Goal: Contribute content

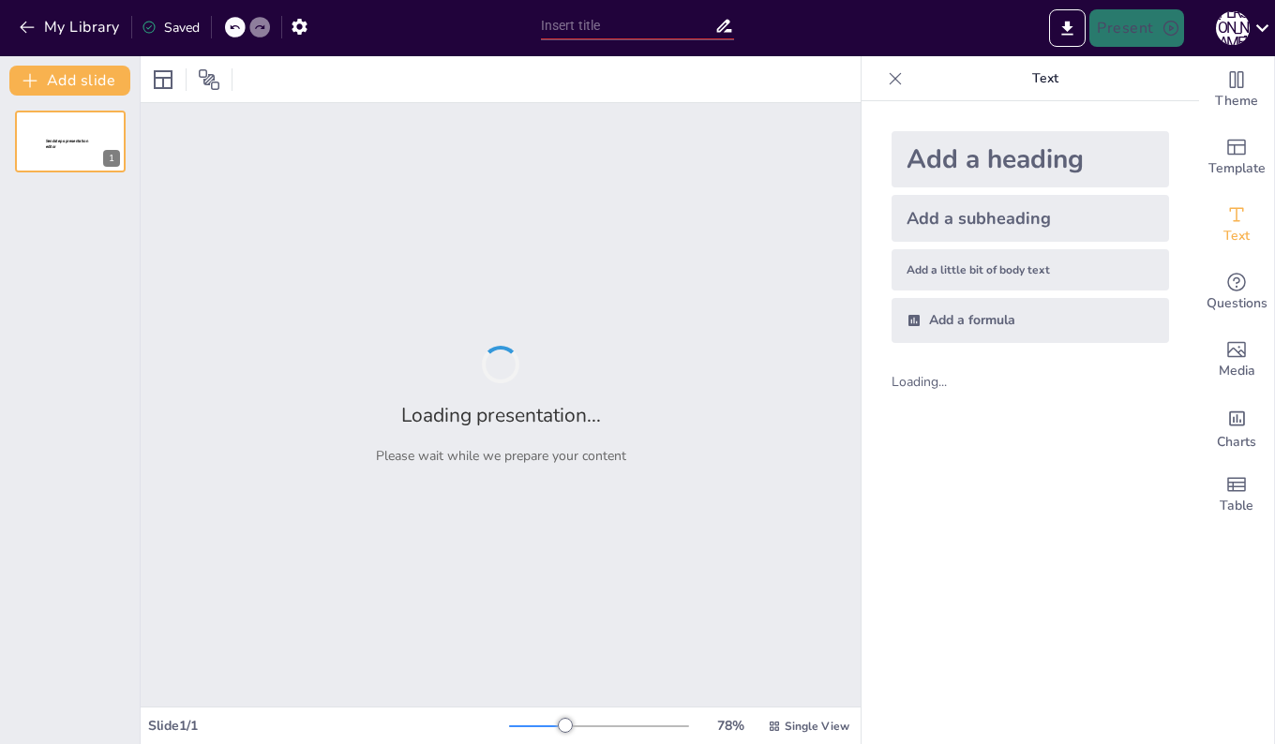
type input "顧客志向と創造的適応に基づくマーケティングの重要性"
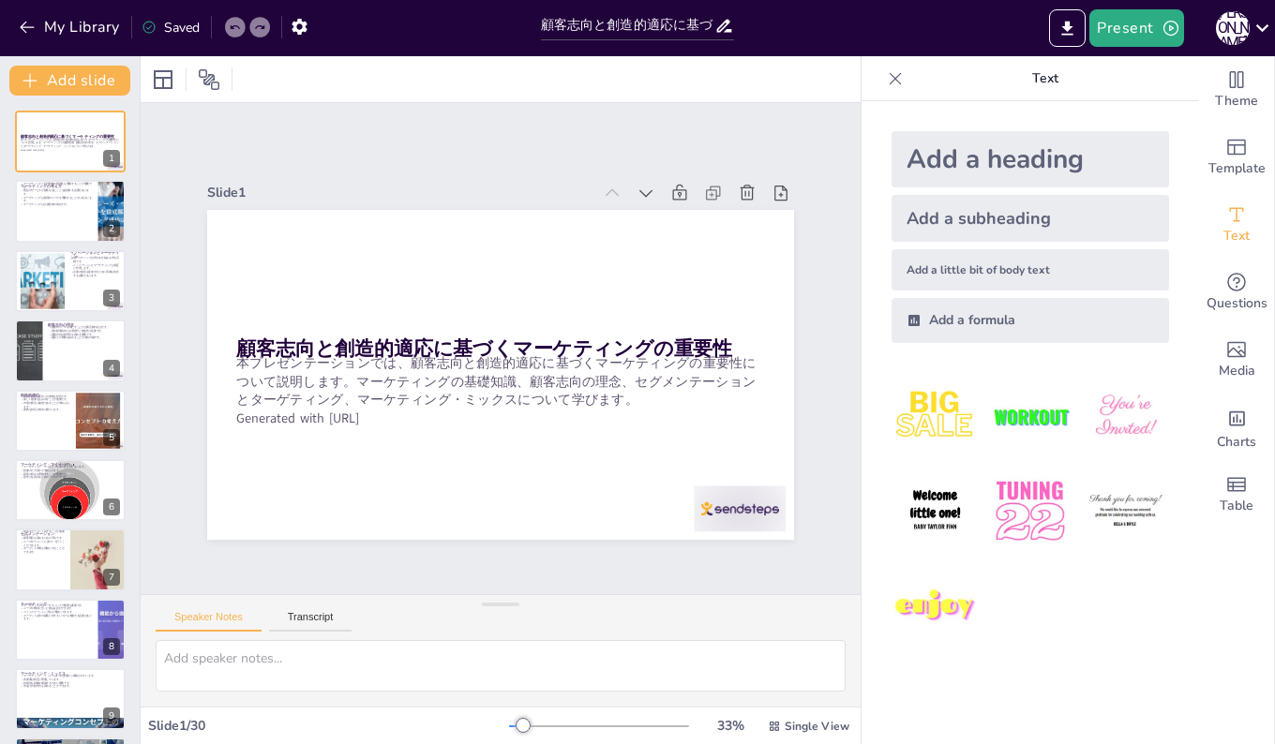
checkbox input "true"
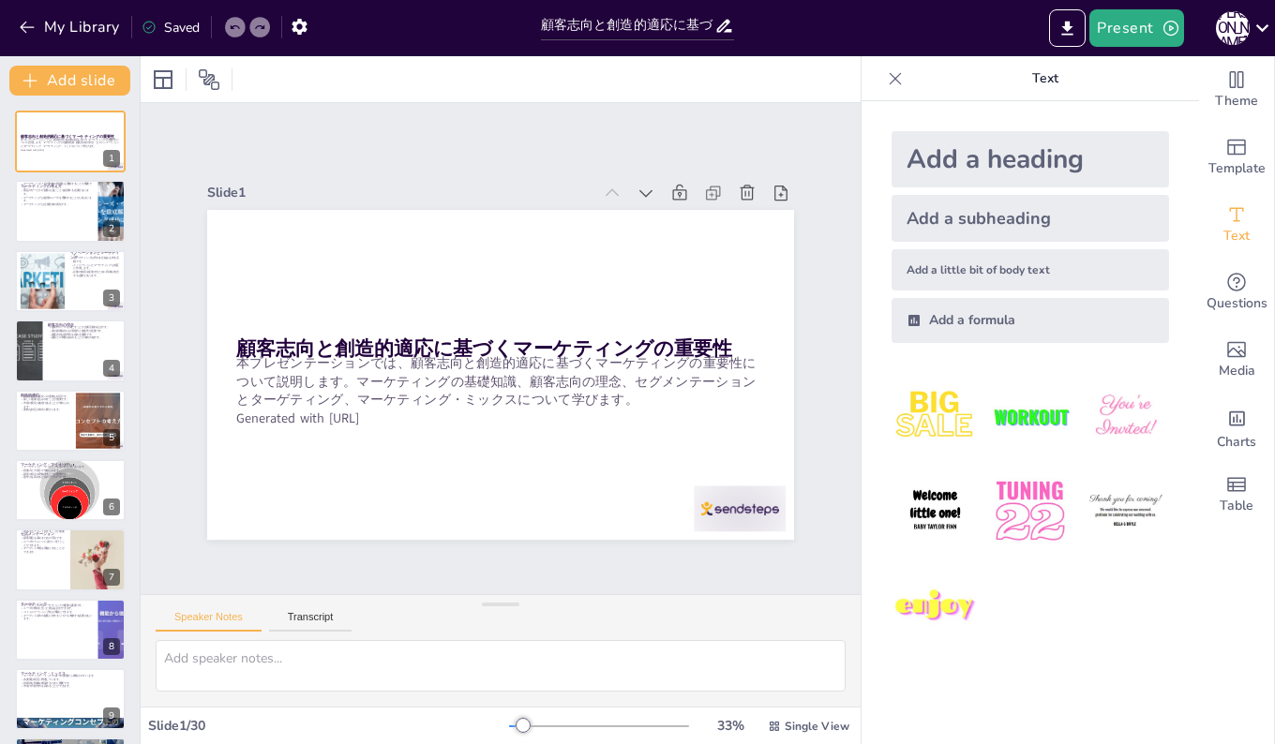
checkbox input "true"
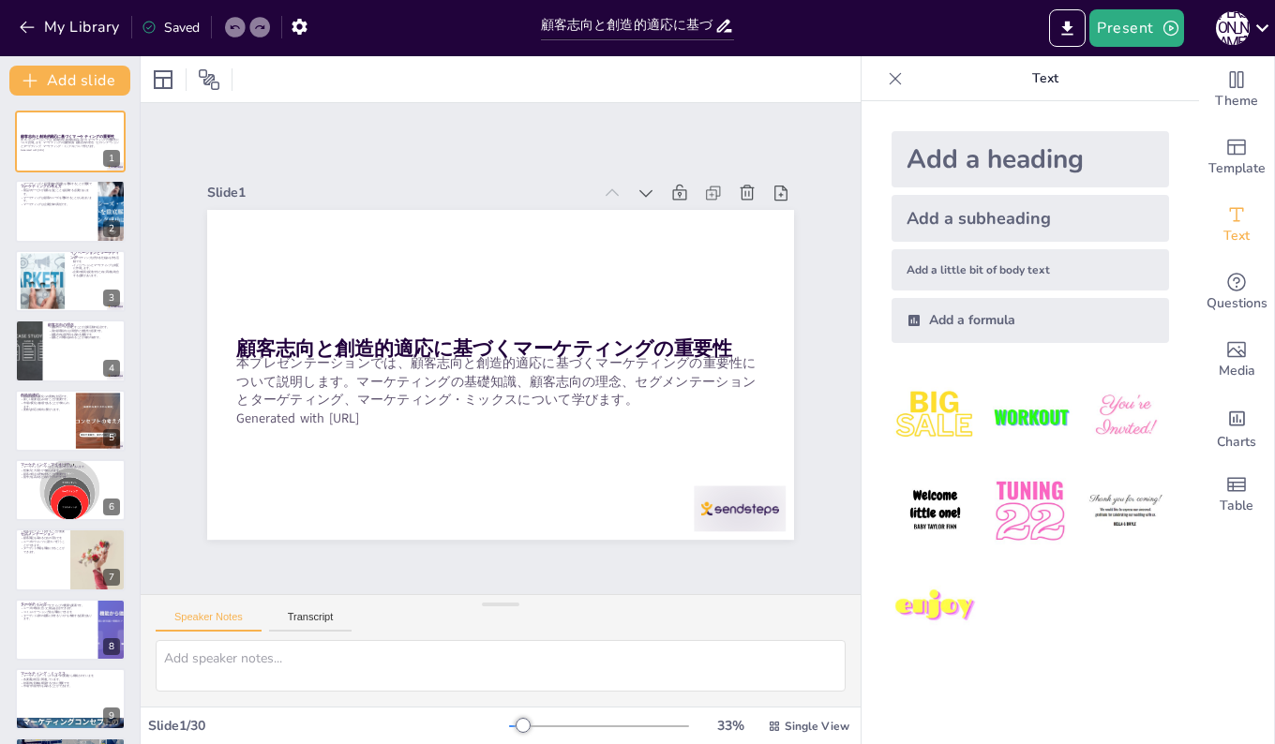
checkbox input "true"
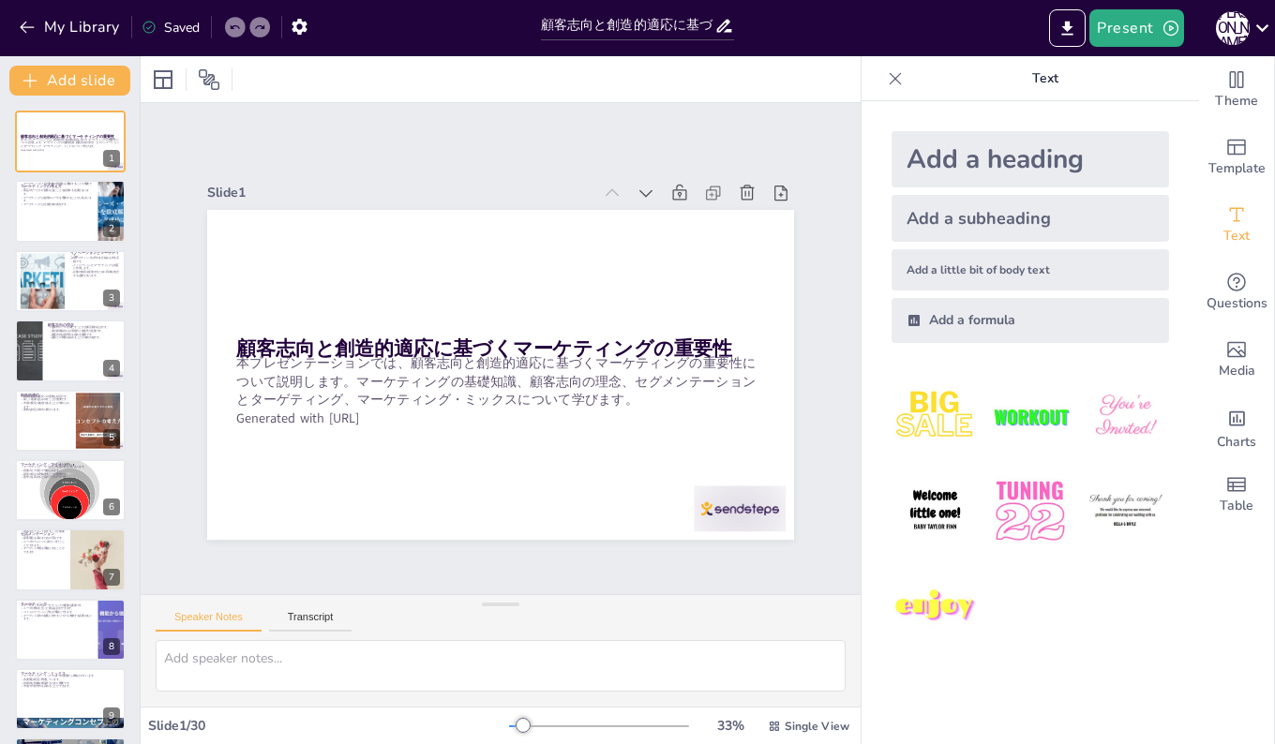
checkbox input "true"
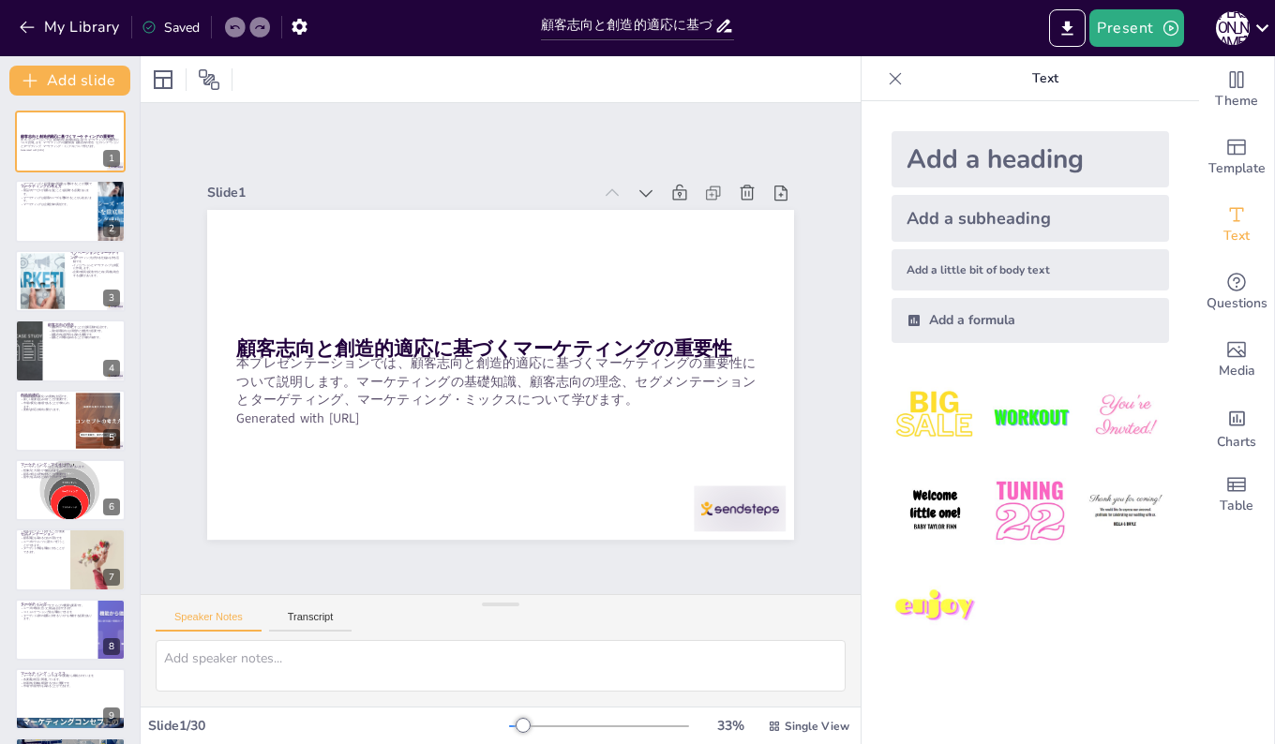
checkbox input "true"
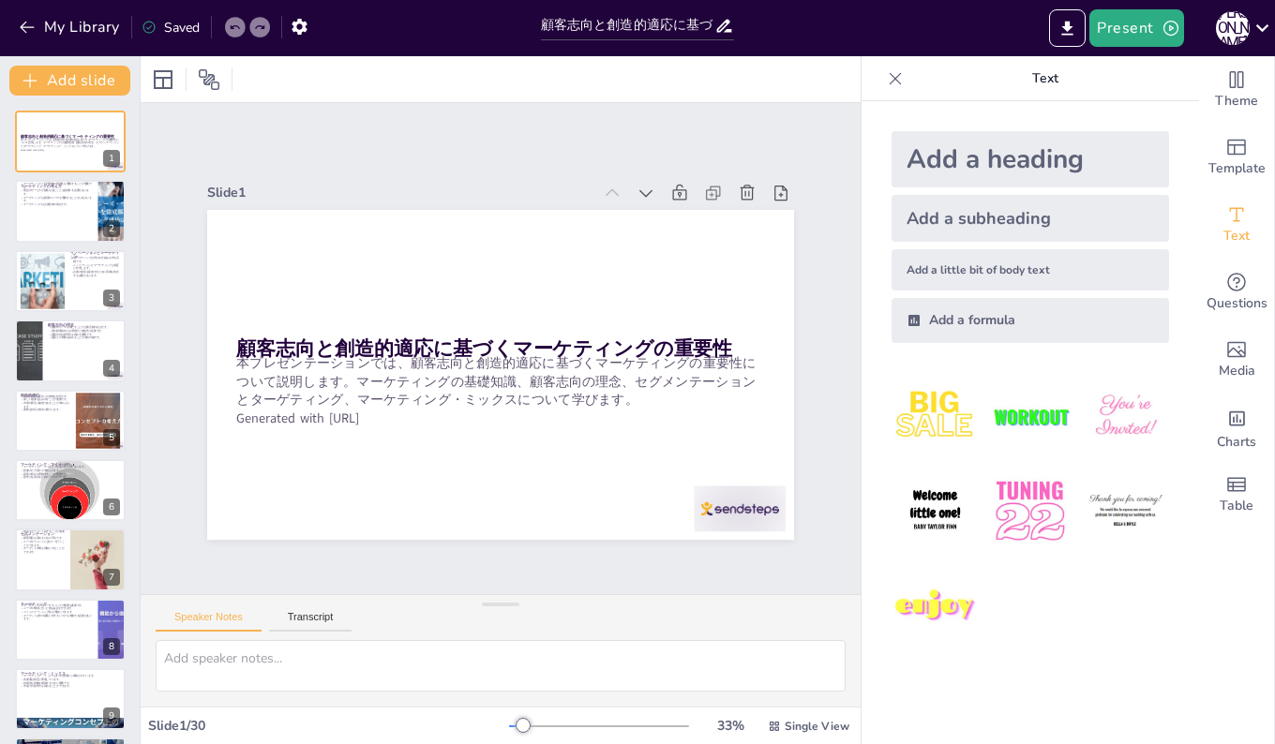
checkbox input "true"
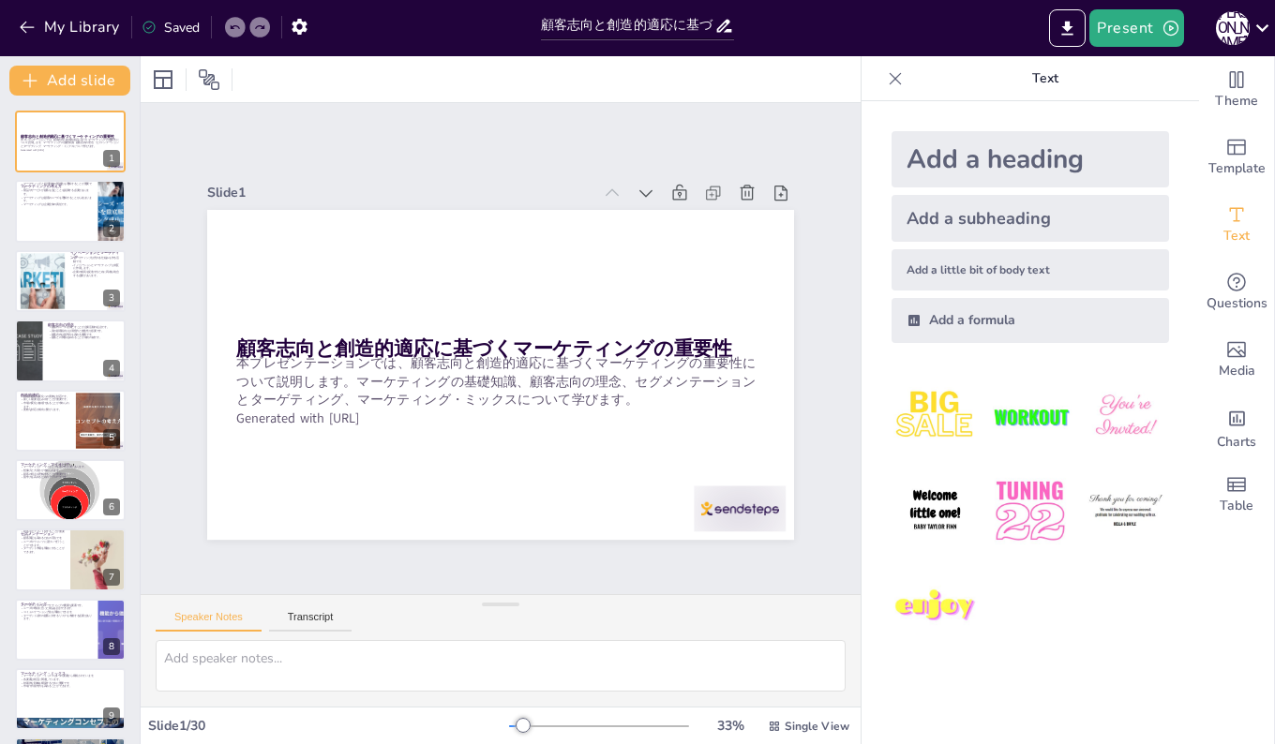
checkbox input "true"
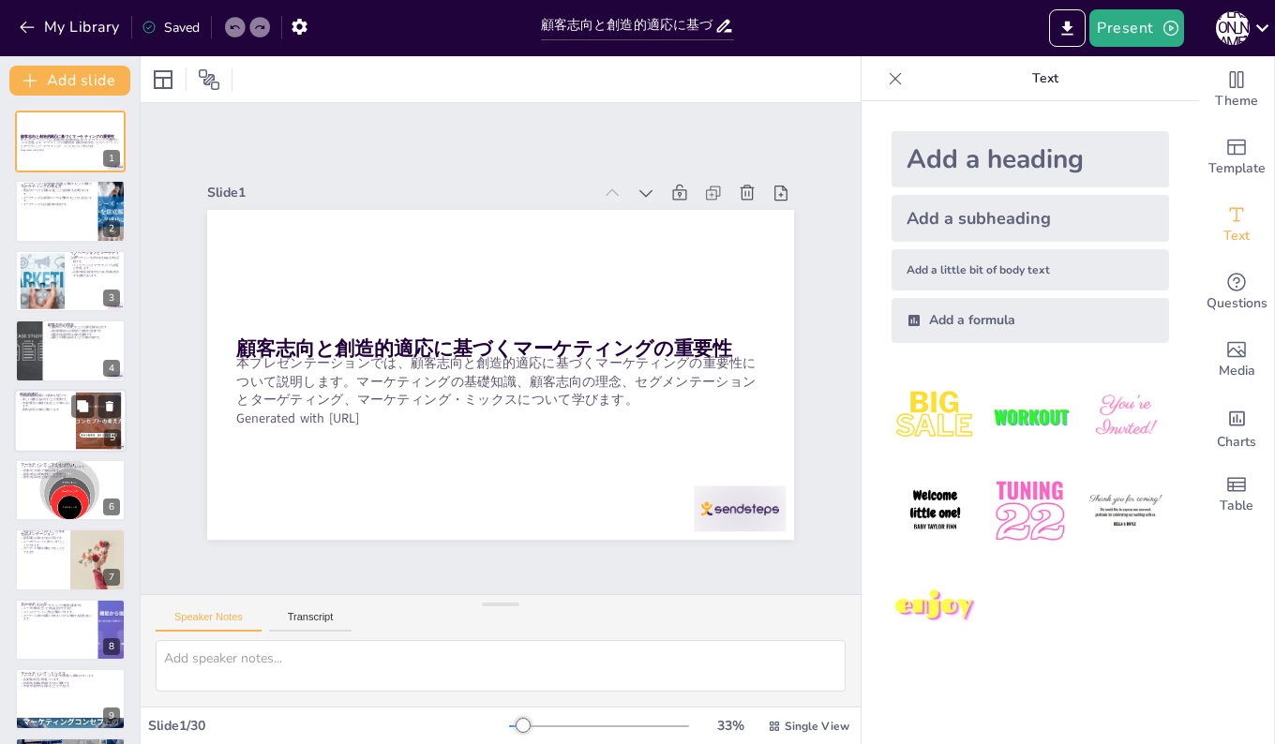
checkbox input "true"
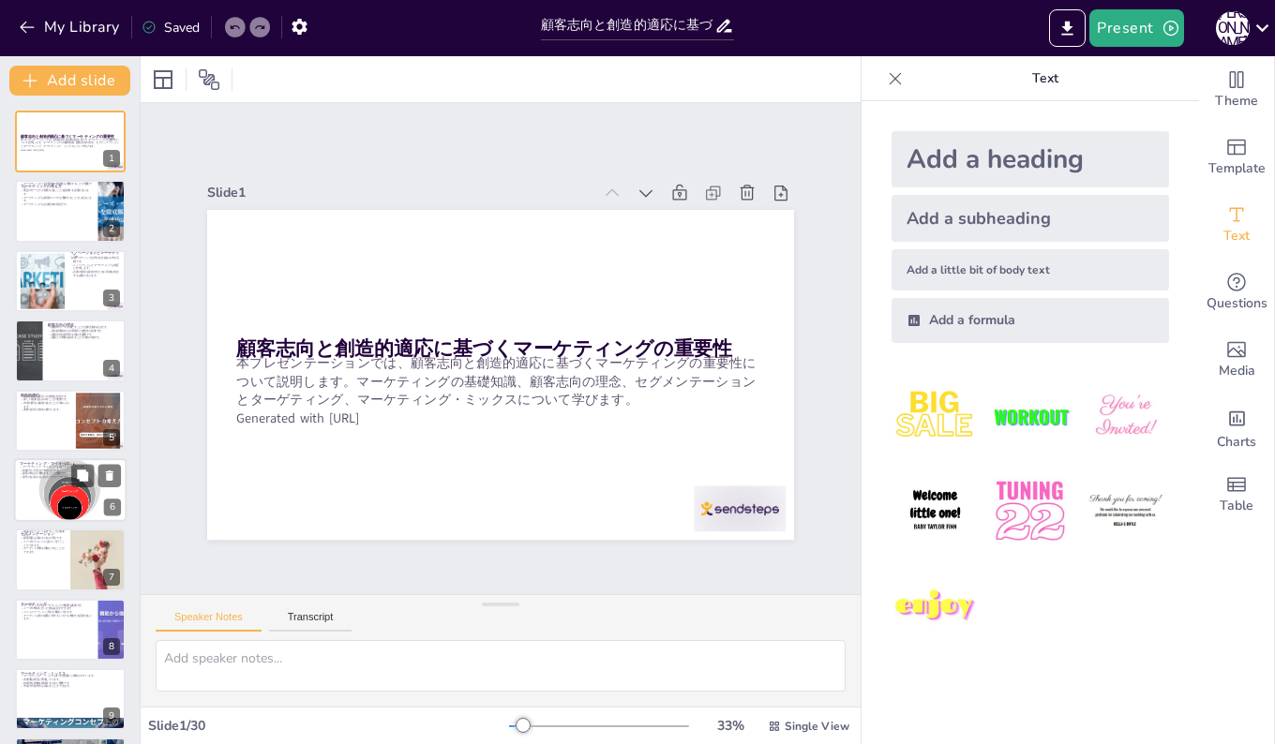
checkbox input "true"
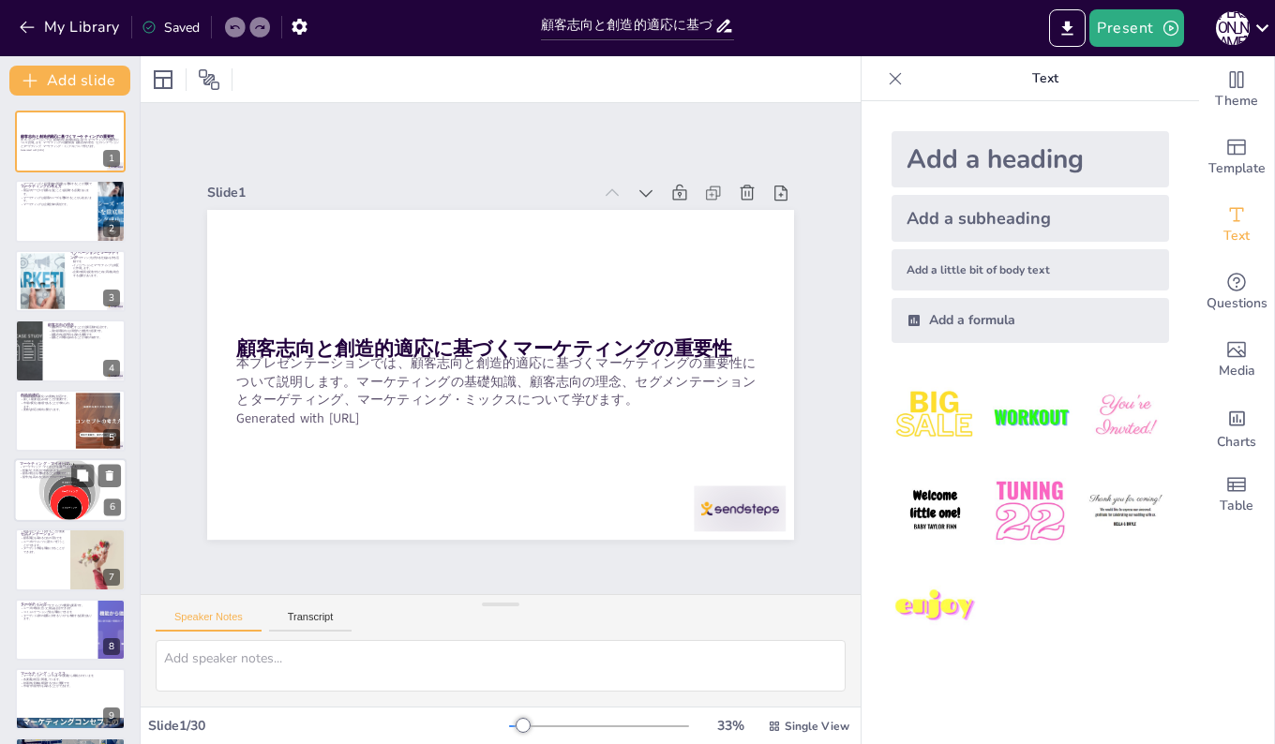
checkbox input "true"
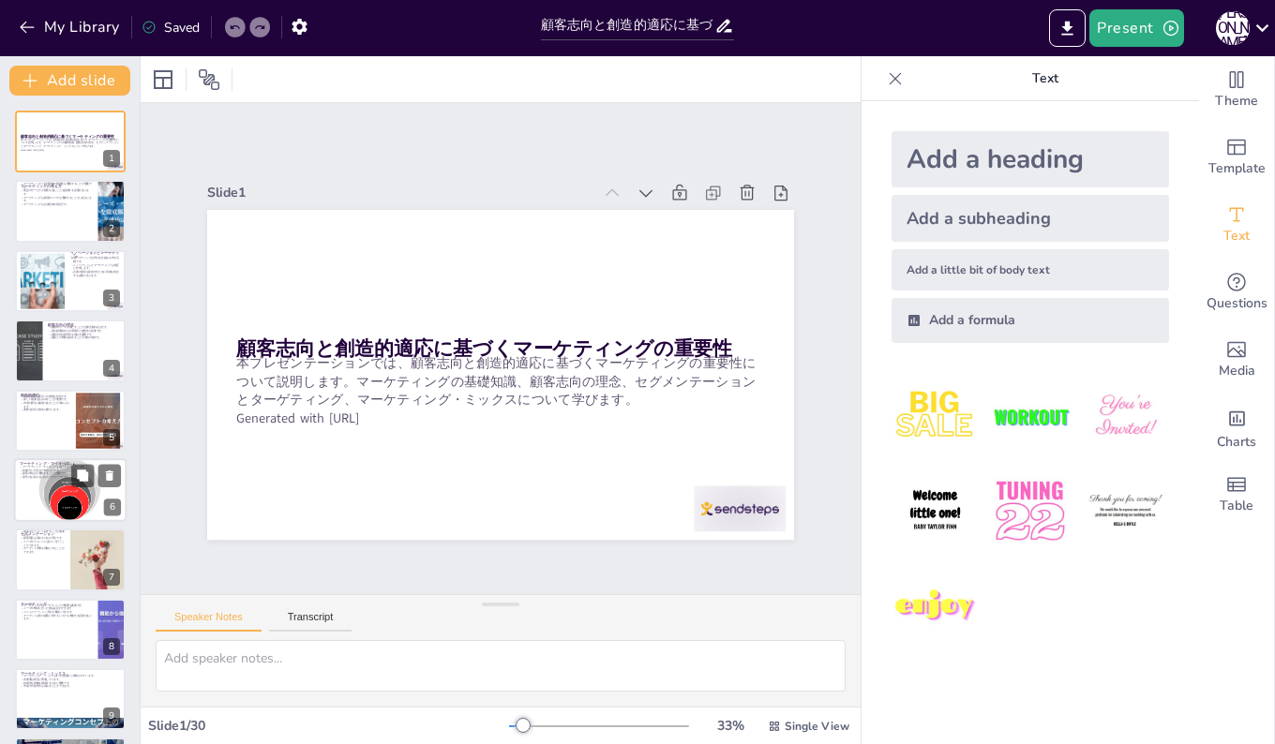
click at [52, 485] on div at bounding box center [71, 490] width 132 height 64
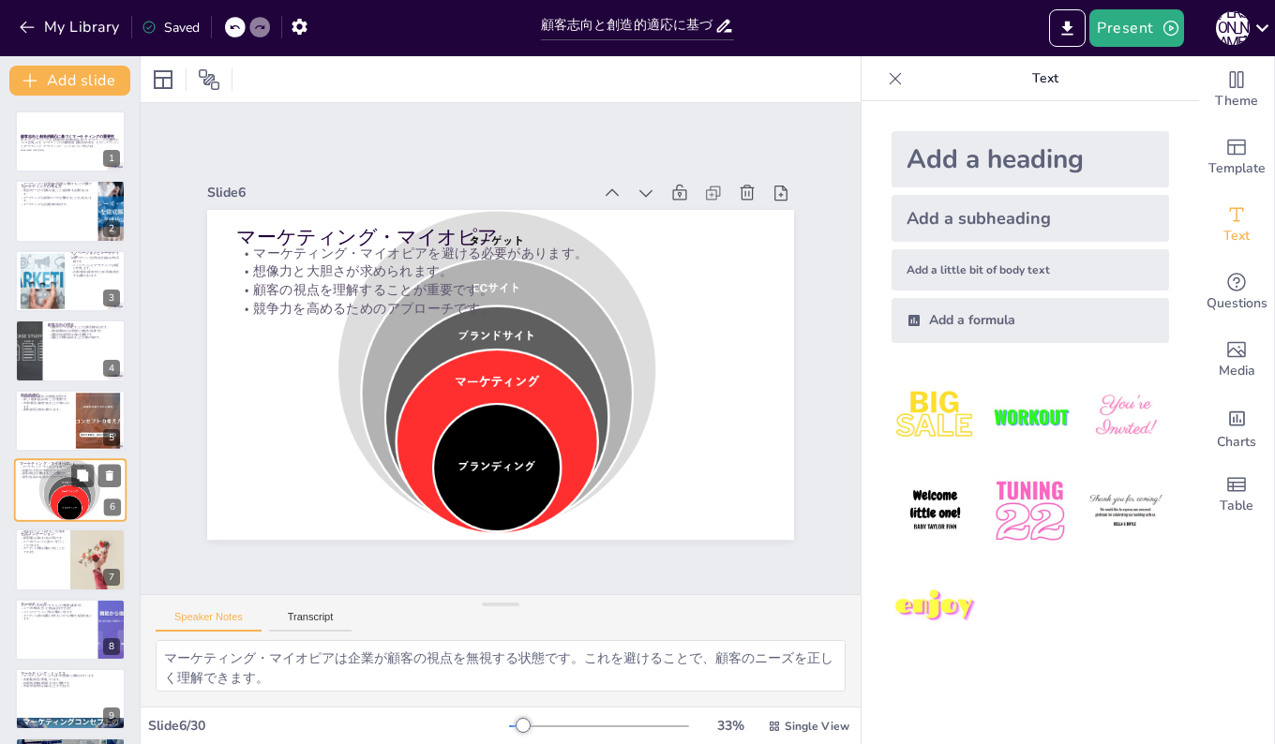
type textarea "マーケティング・マイオピアは企業が顧客の視点を無視する状態です。これを避けることで、顧客のニーズを正しく理解できます。 想像力と大胆さを持つことで、企業は新し…"
checkbox input "true"
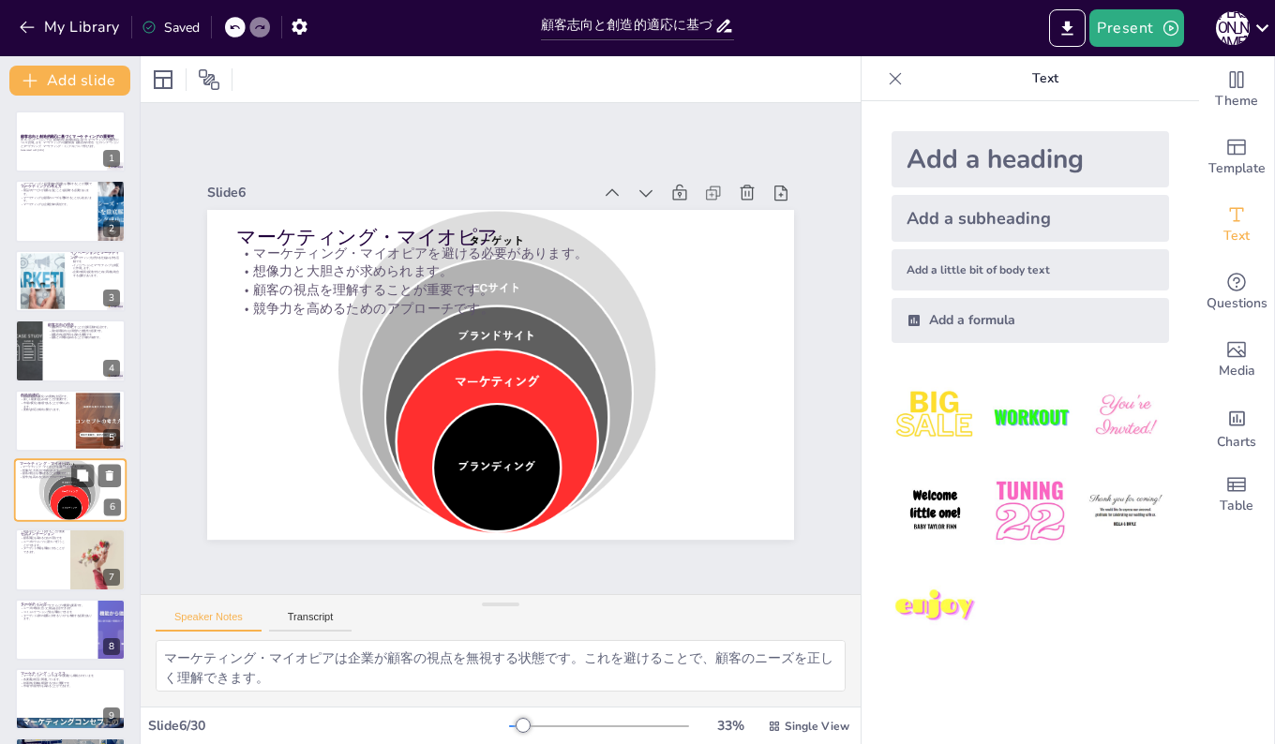
checkbox input "true"
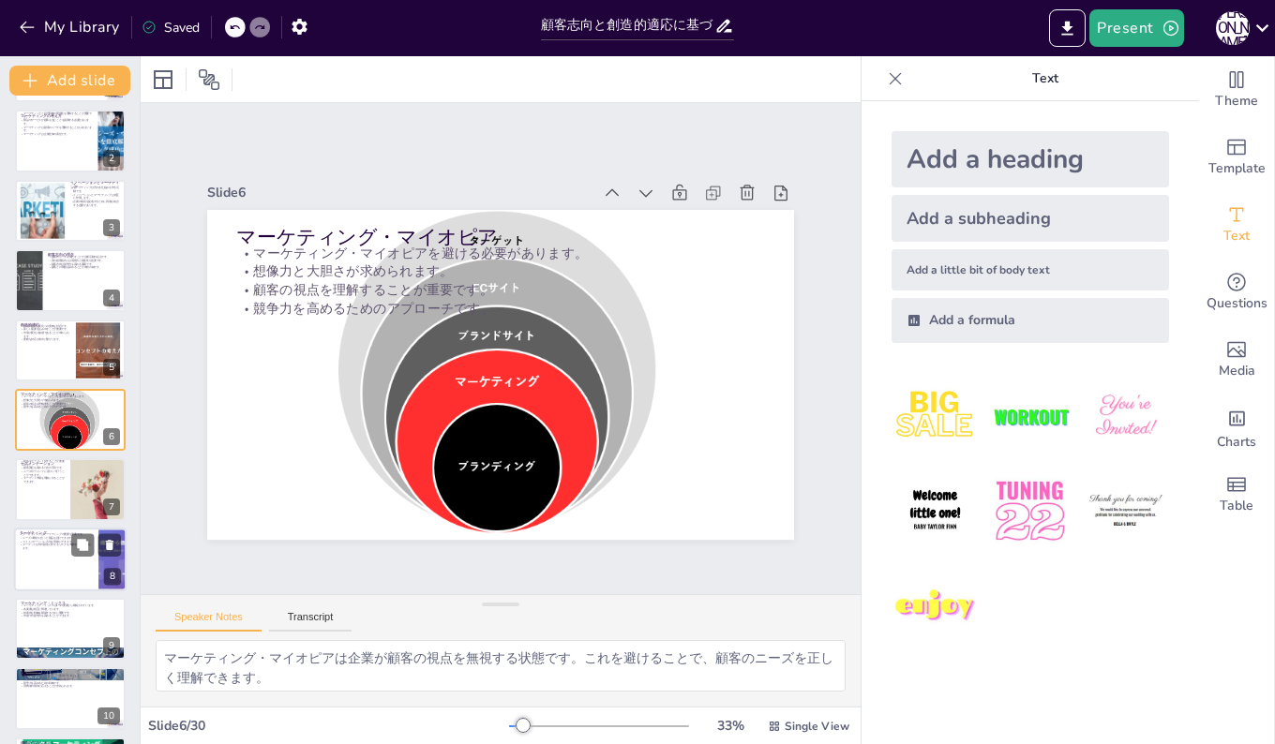
checkbox input "true"
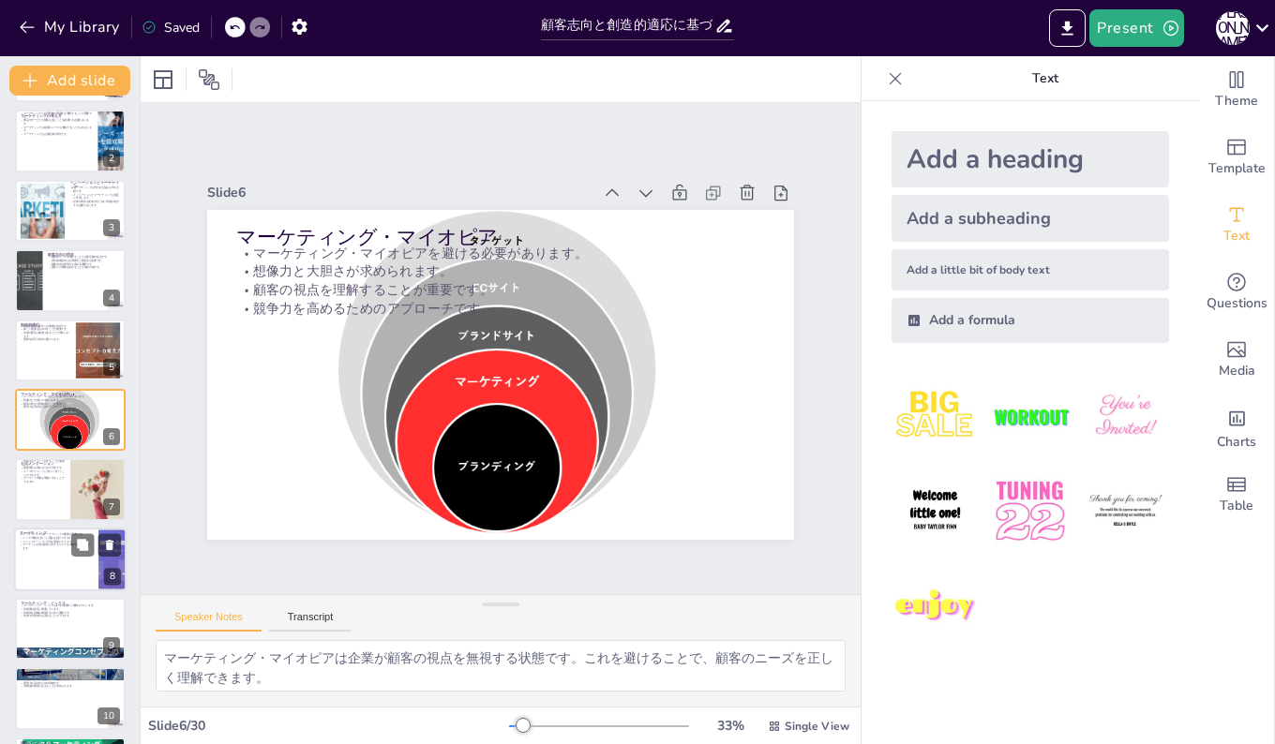
checkbox input "true"
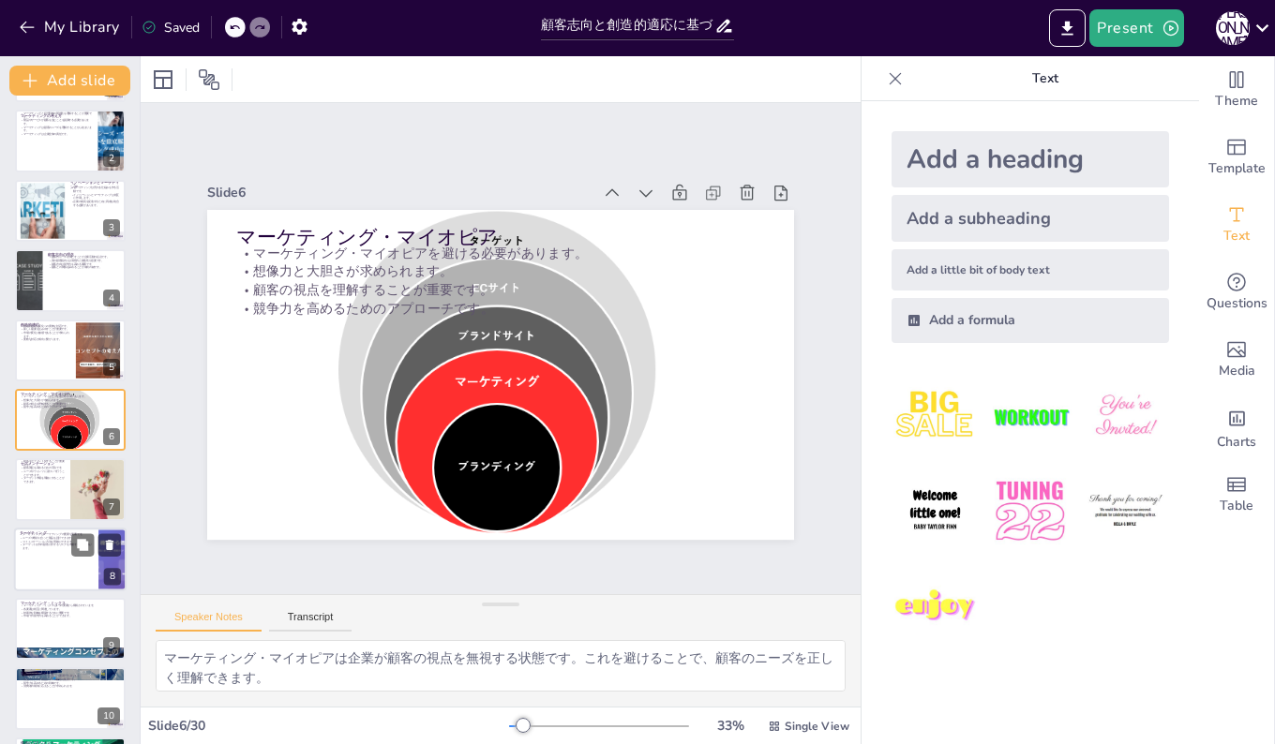
checkbox input "true"
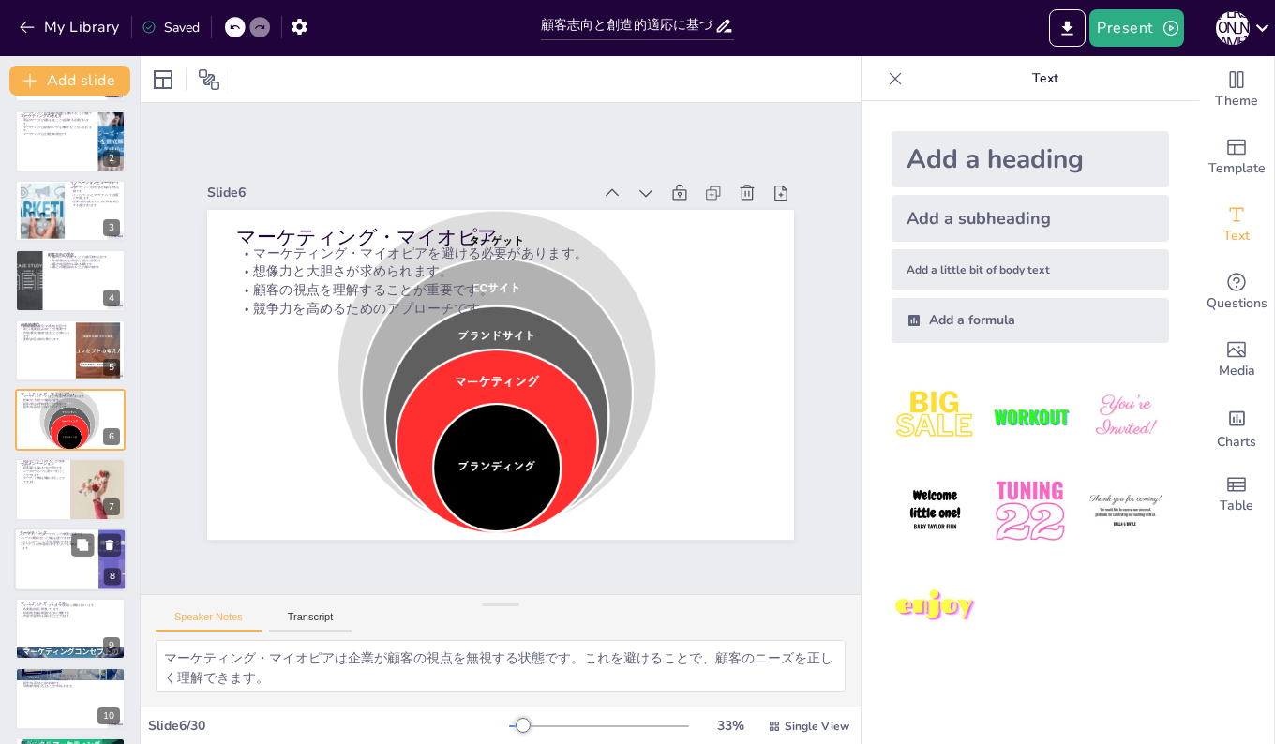
checkbox input "true"
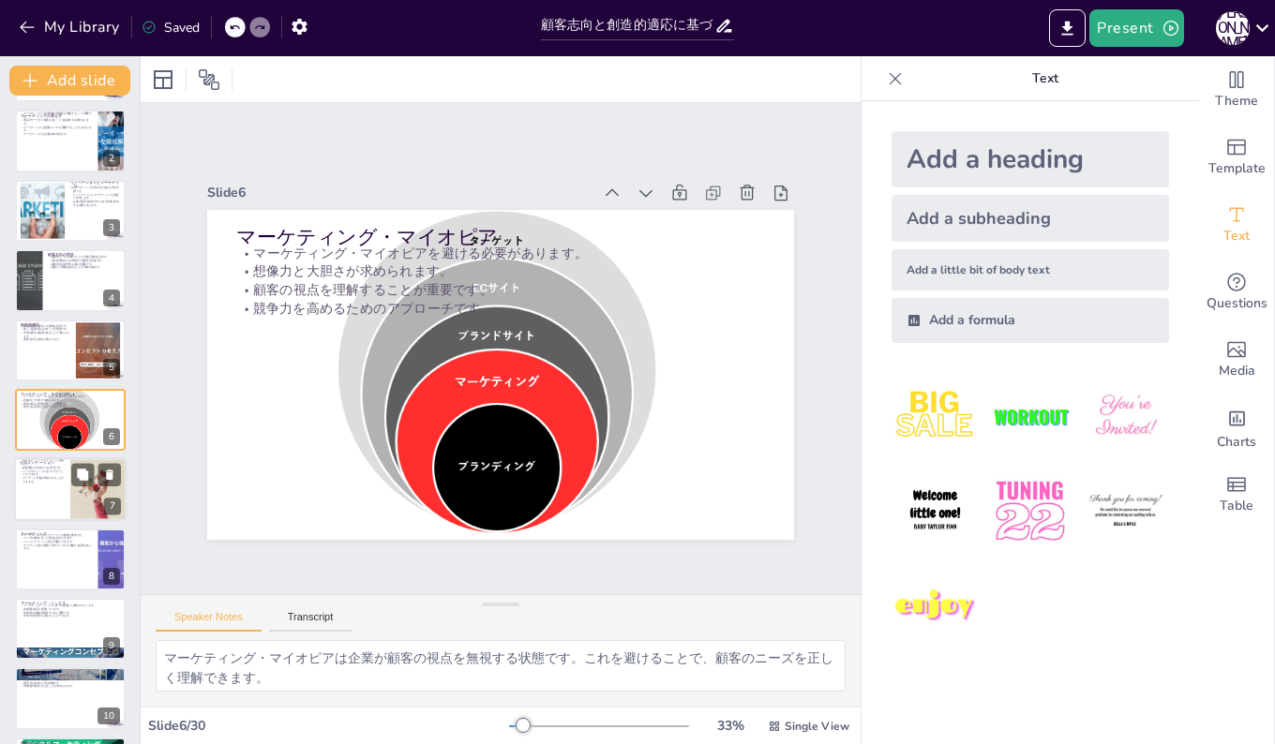
checkbox input "true"
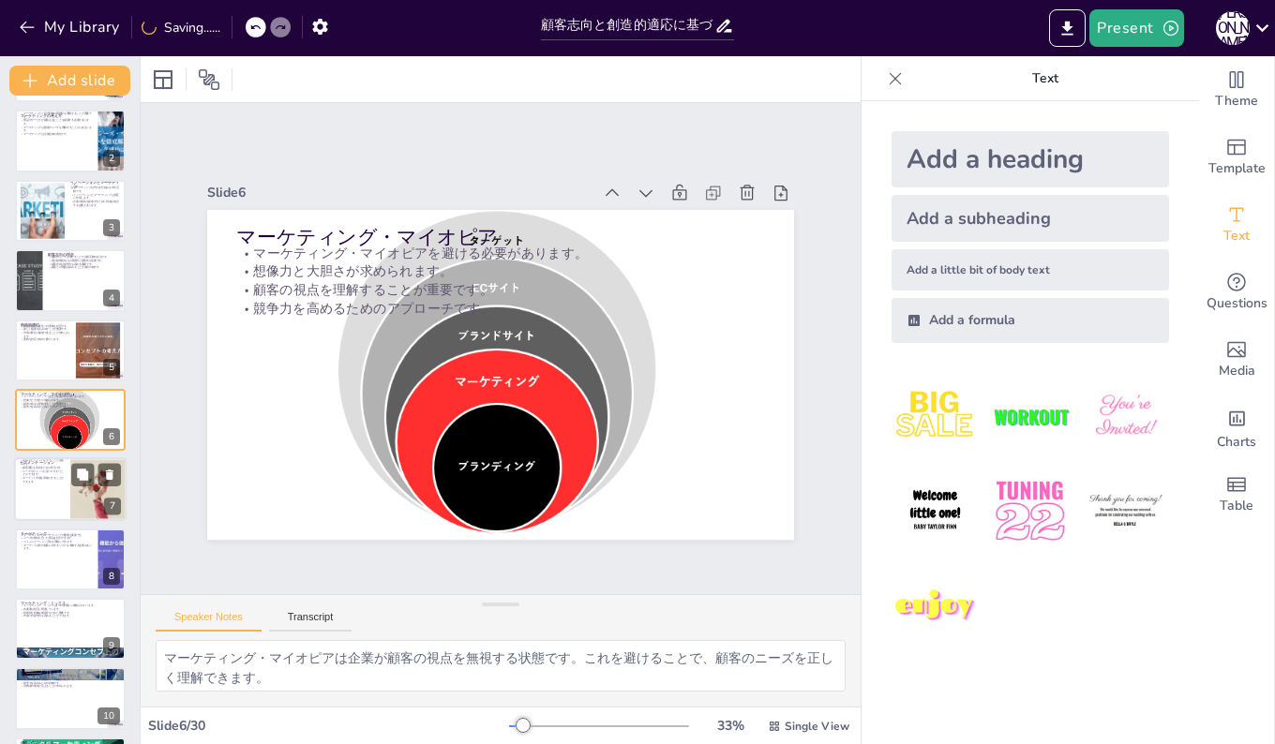
checkbox input "true"
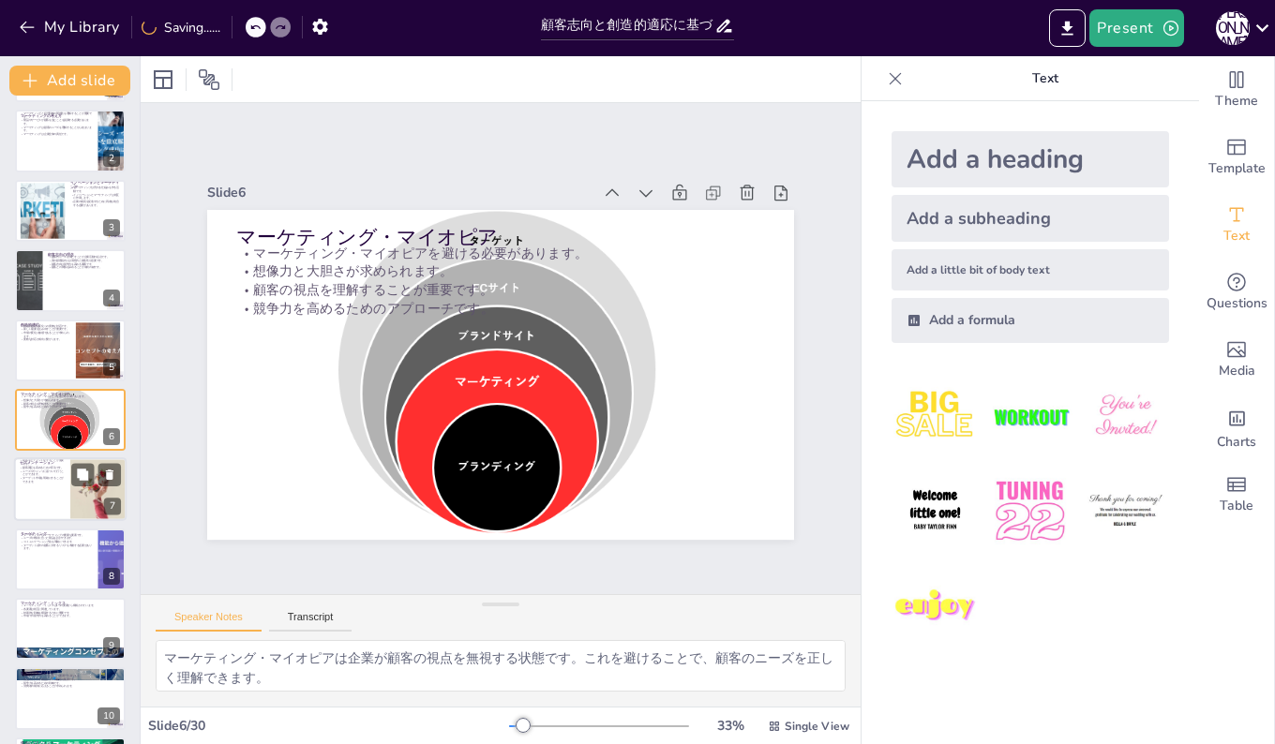
click at [43, 487] on div at bounding box center [70, 490] width 112 height 64
type textarea "顧客をセグメント化することで、企業は特定のニーズに応じたマーケティング戦略を展開できます。これにより、より高い顧客満足を実現します。 セグメンテーションは顧客…"
checkbox input "true"
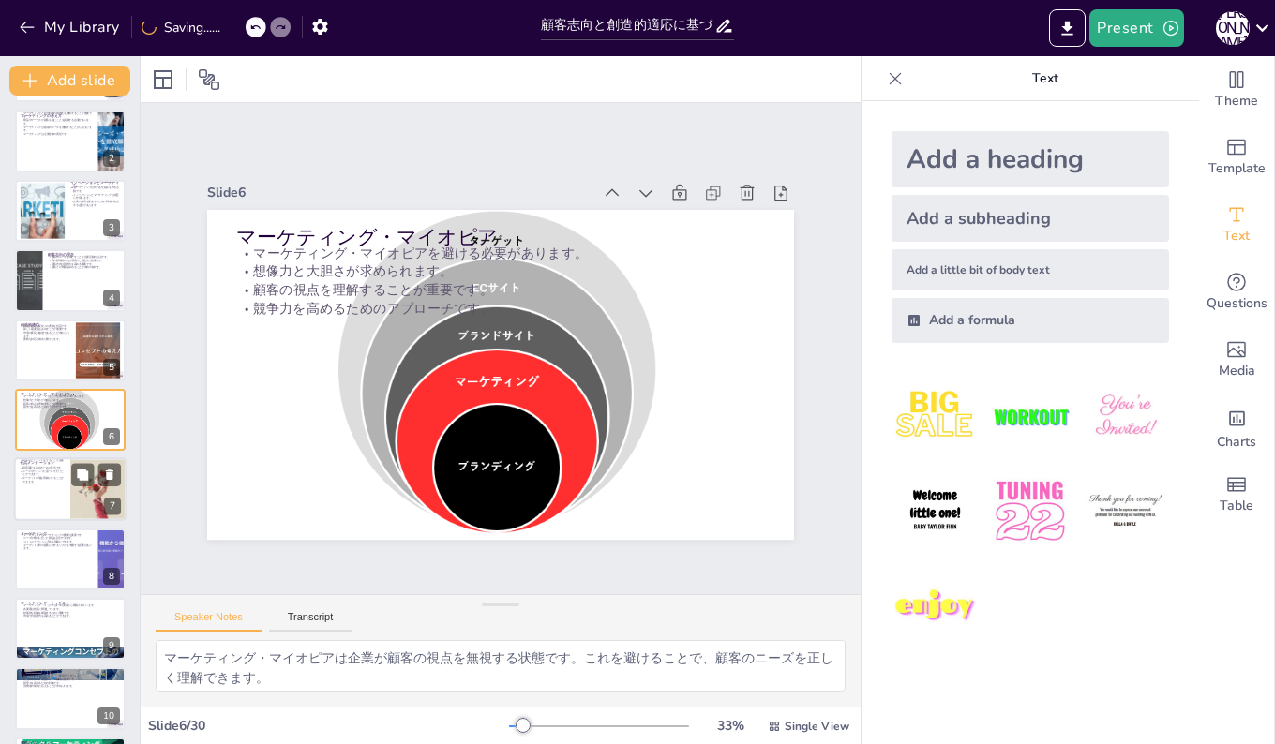
checkbox input "true"
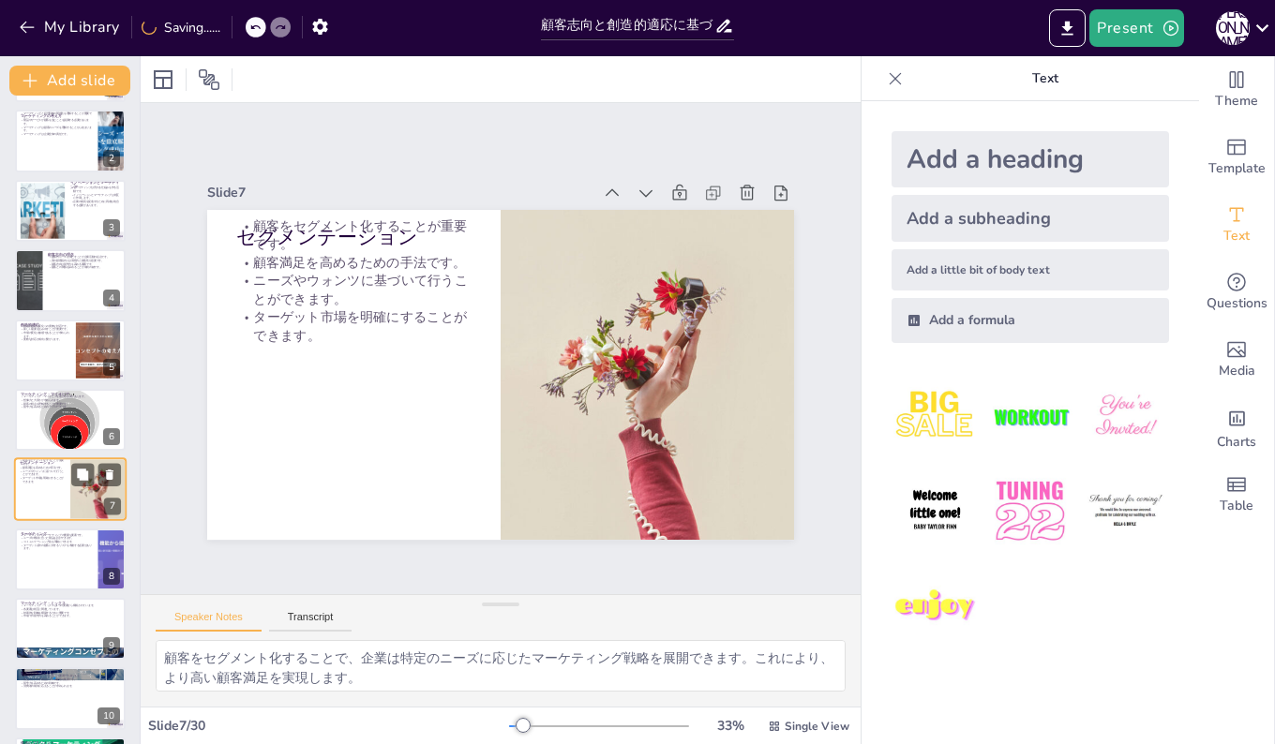
scroll to position [140, 0]
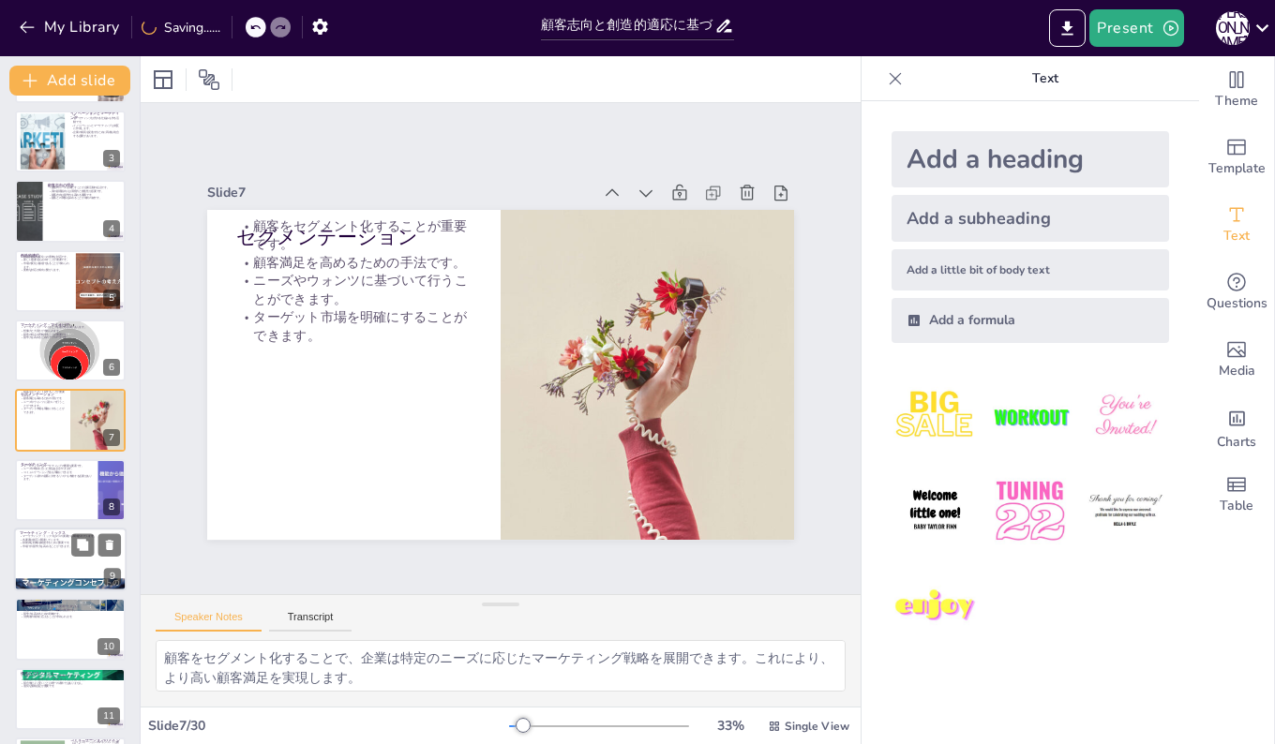
checkbox input "true"
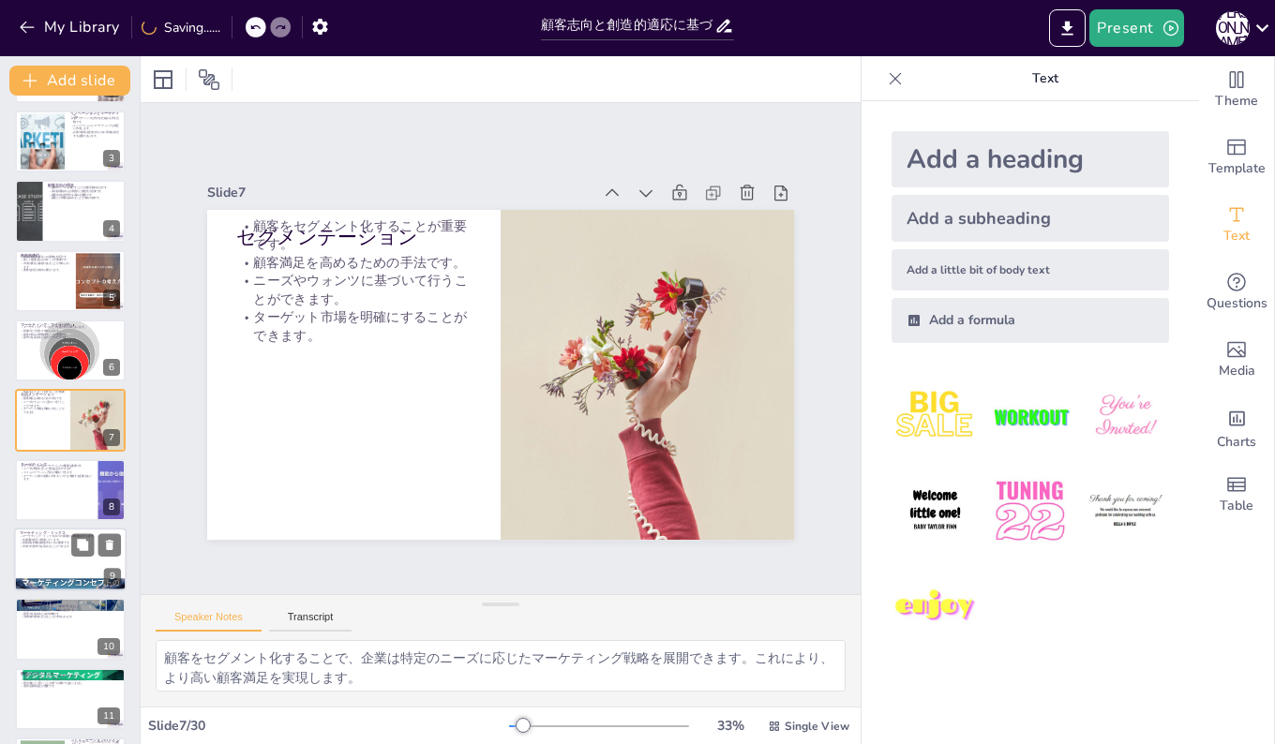
checkbox input "true"
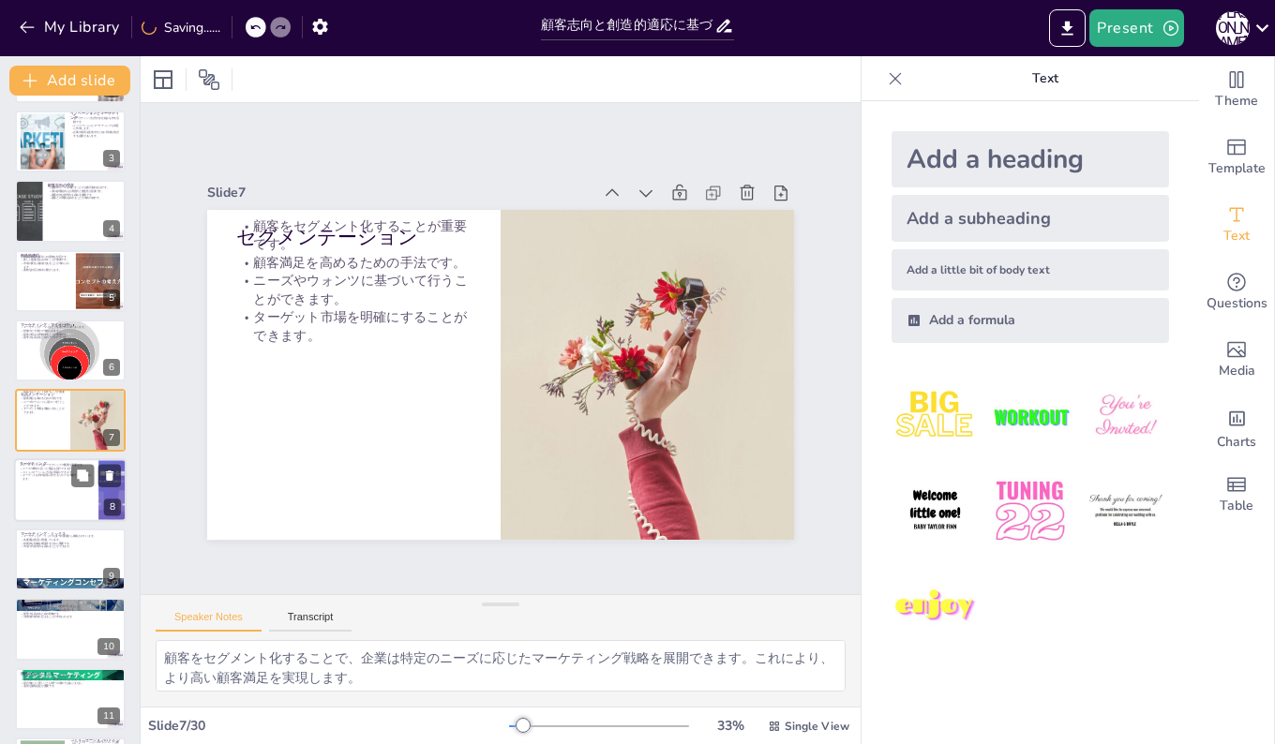
checkbox input "true"
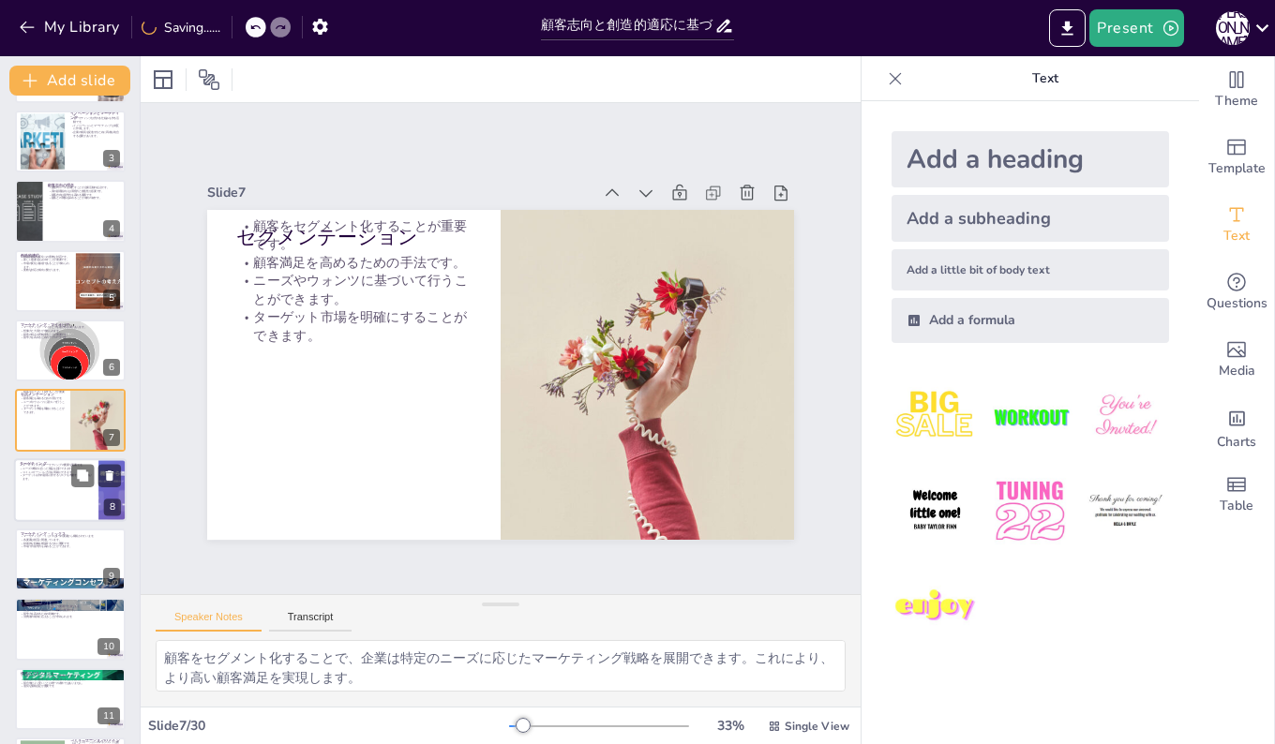
checkbox input "true"
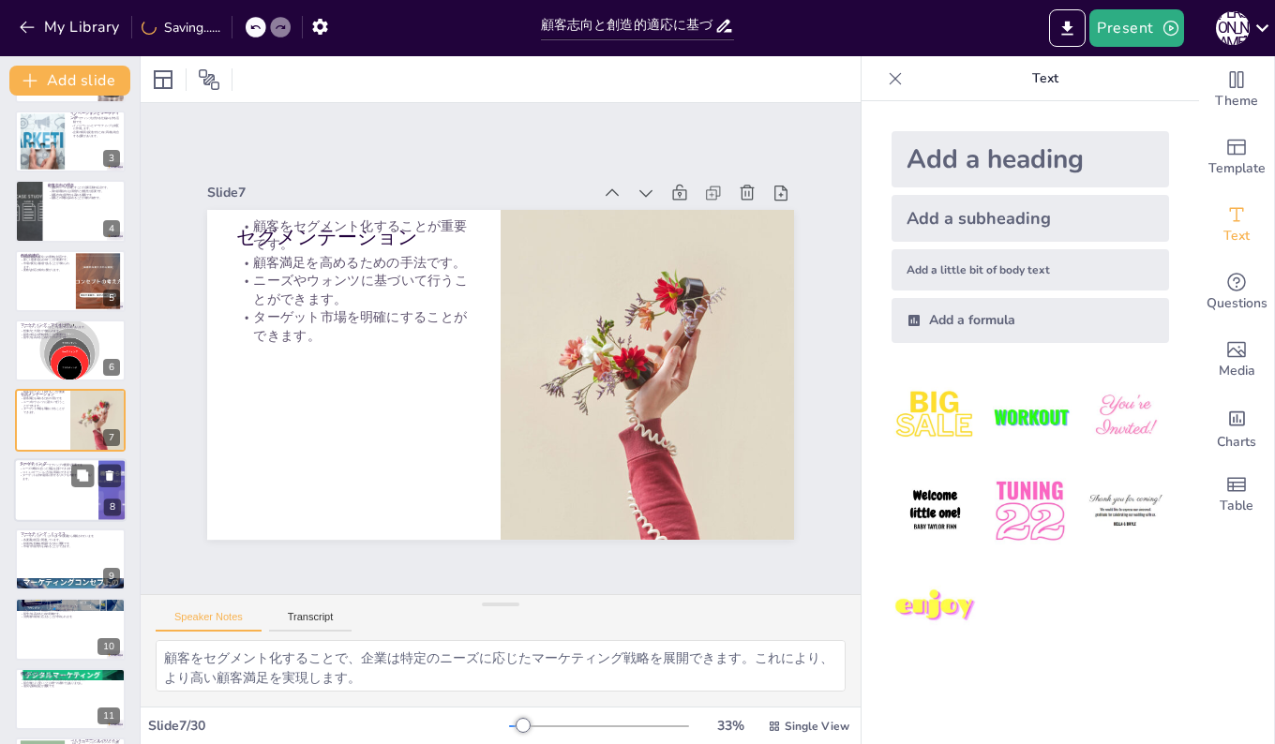
click at [39, 484] on div at bounding box center [70, 490] width 112 height 64
type textarea "ターゲティングはマーケティング戦略の中心的な要素です。誰に向けてマーケティングを行うかを明確にすることで、より効果的なアプローチが可能になります。 ターゲティ…"
checkbox input "true"
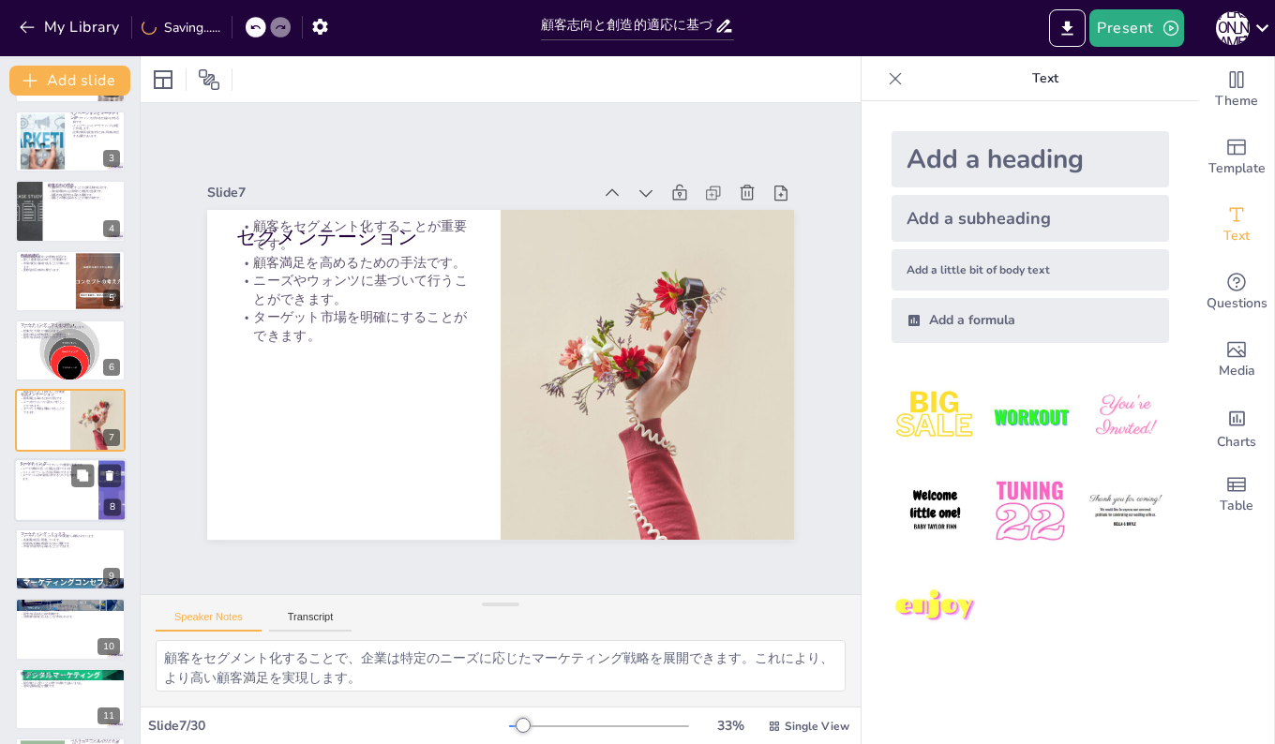
checkbox input "true"
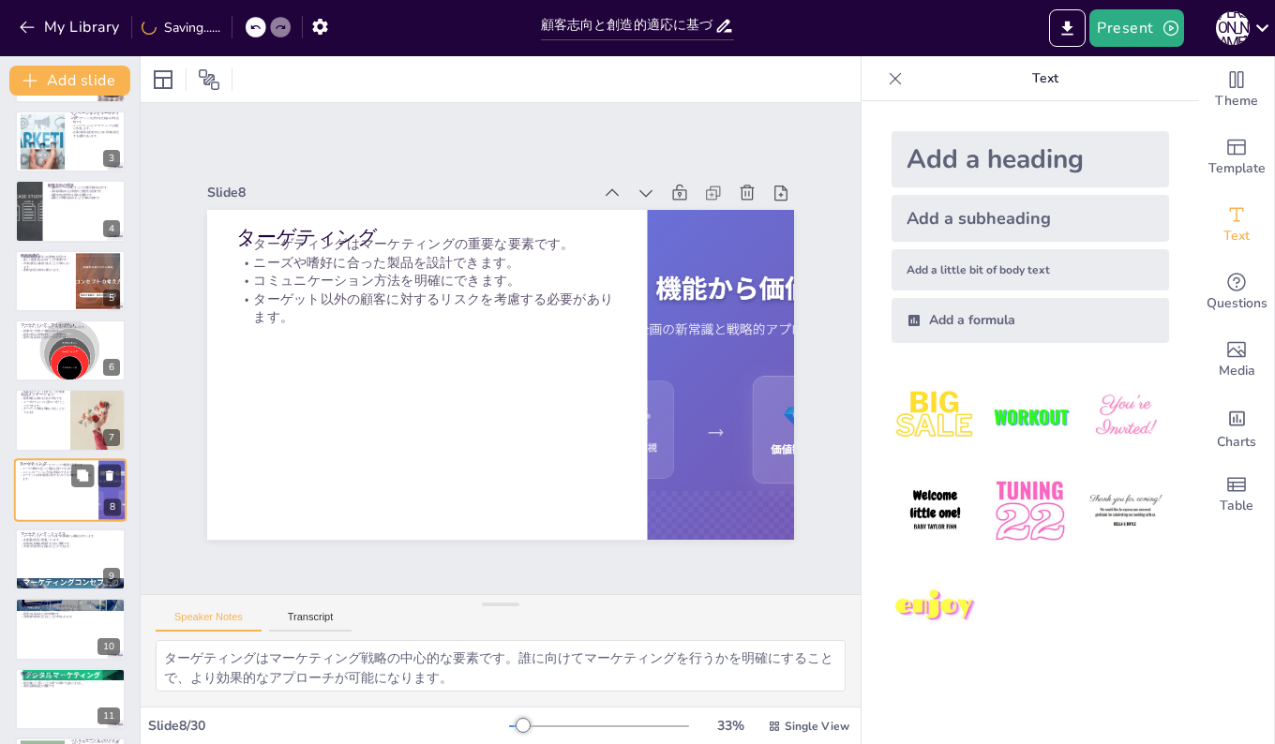
scroll to position [210, 0]
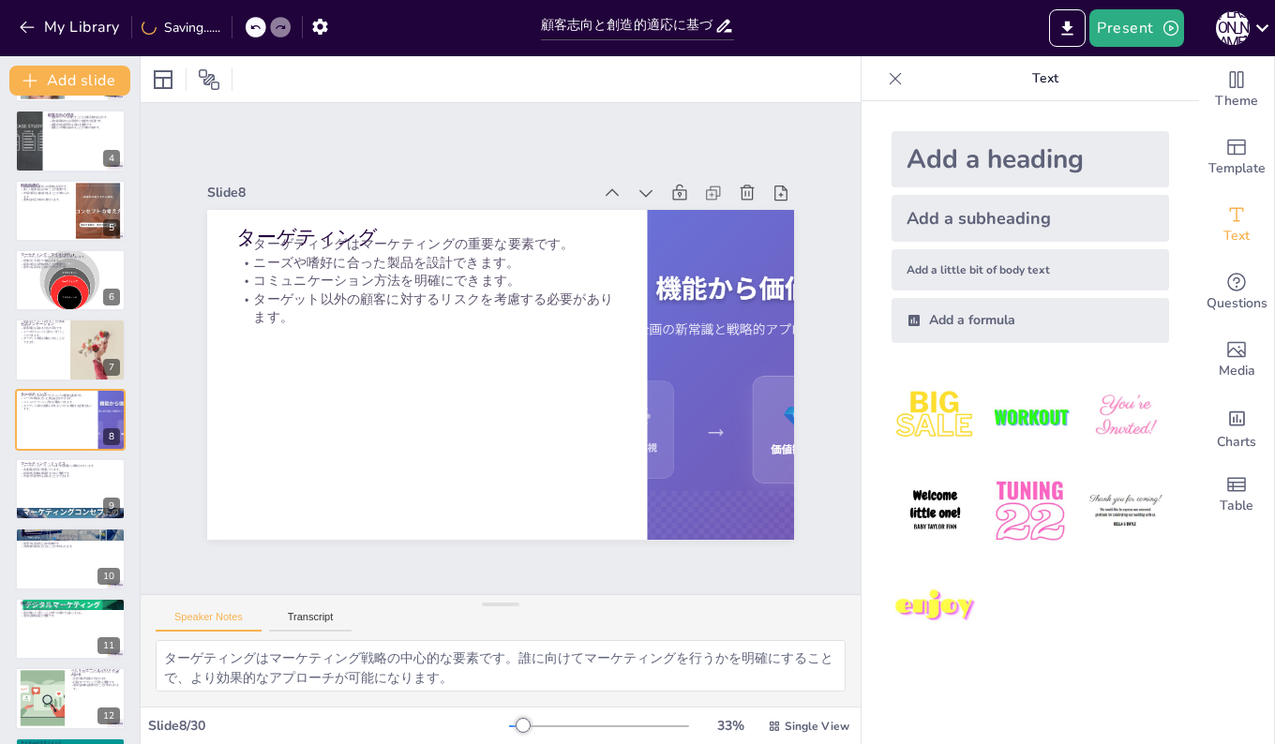
checkbox input "true"
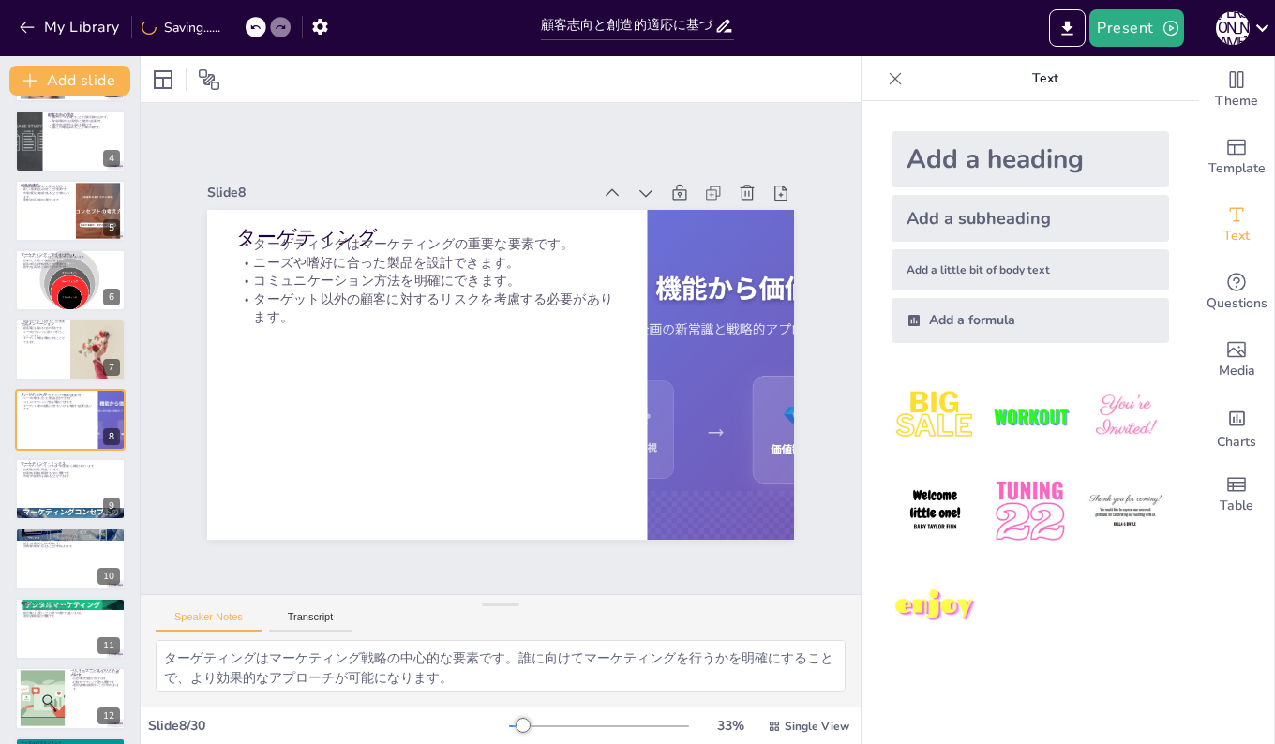
checkbox input "true"
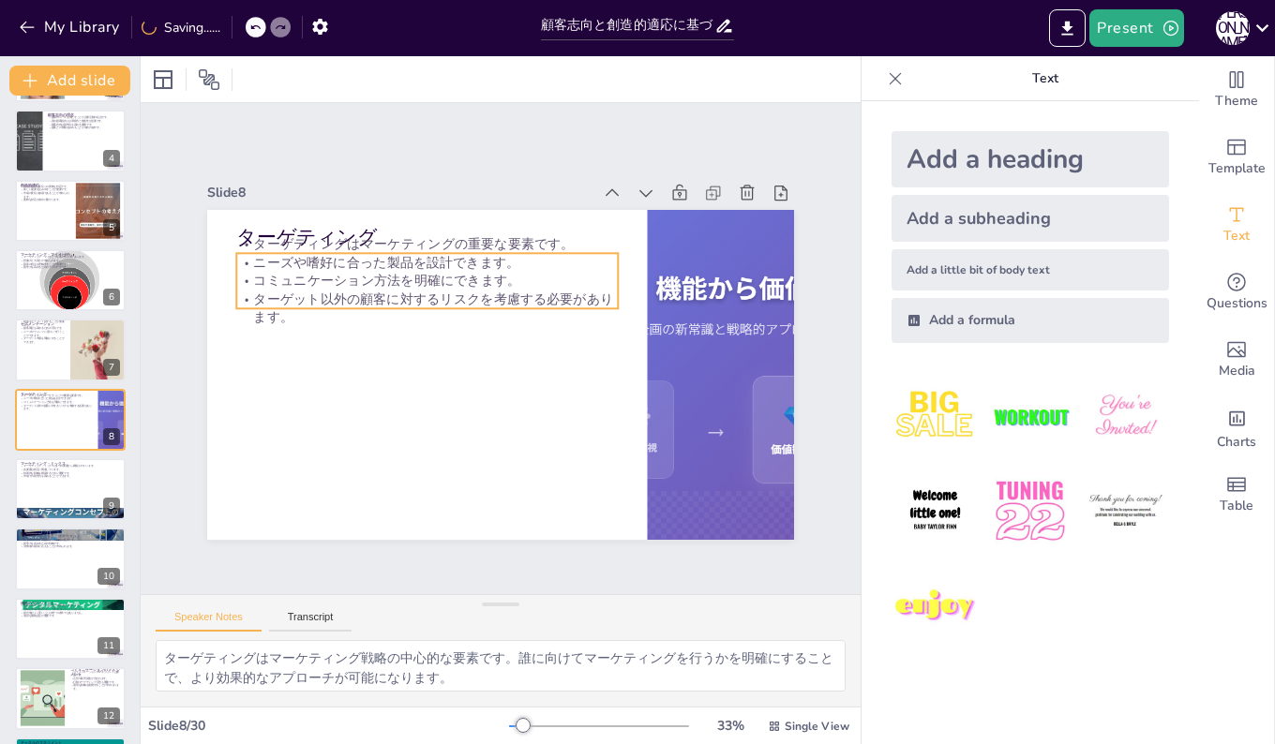
checkbox input "true"
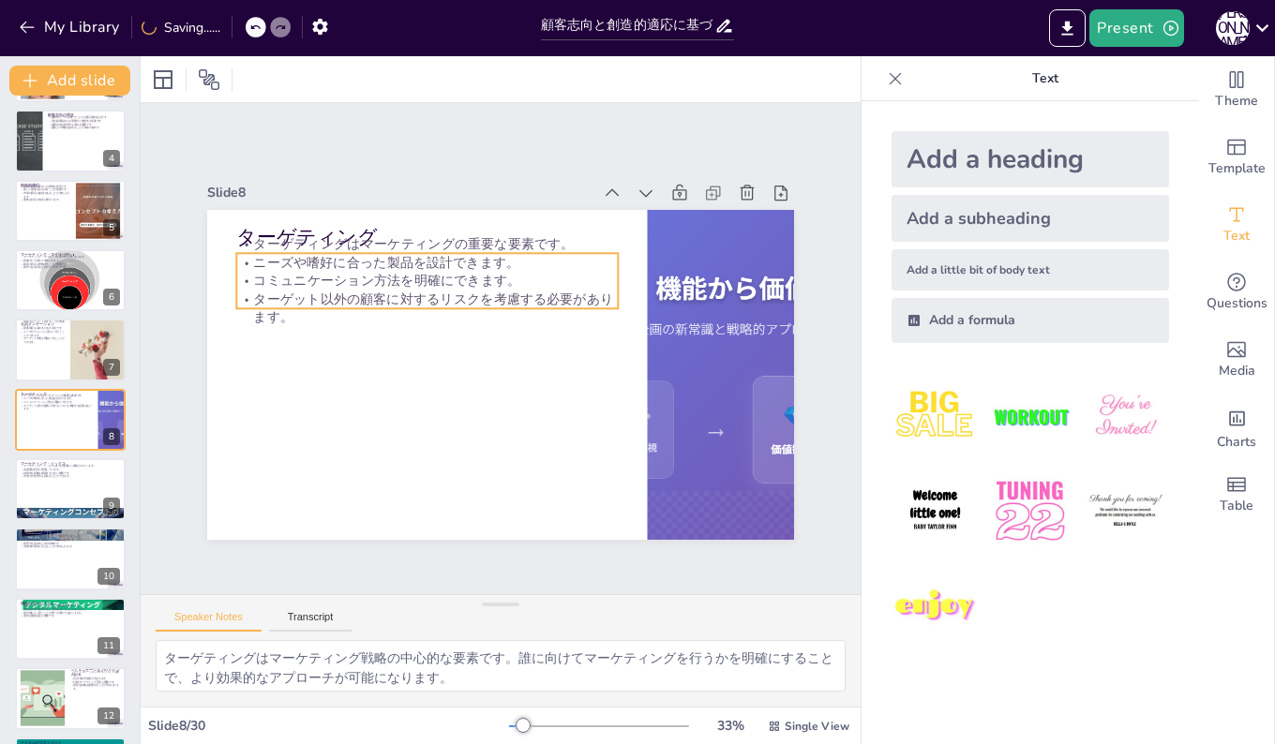
checkbox input "true"
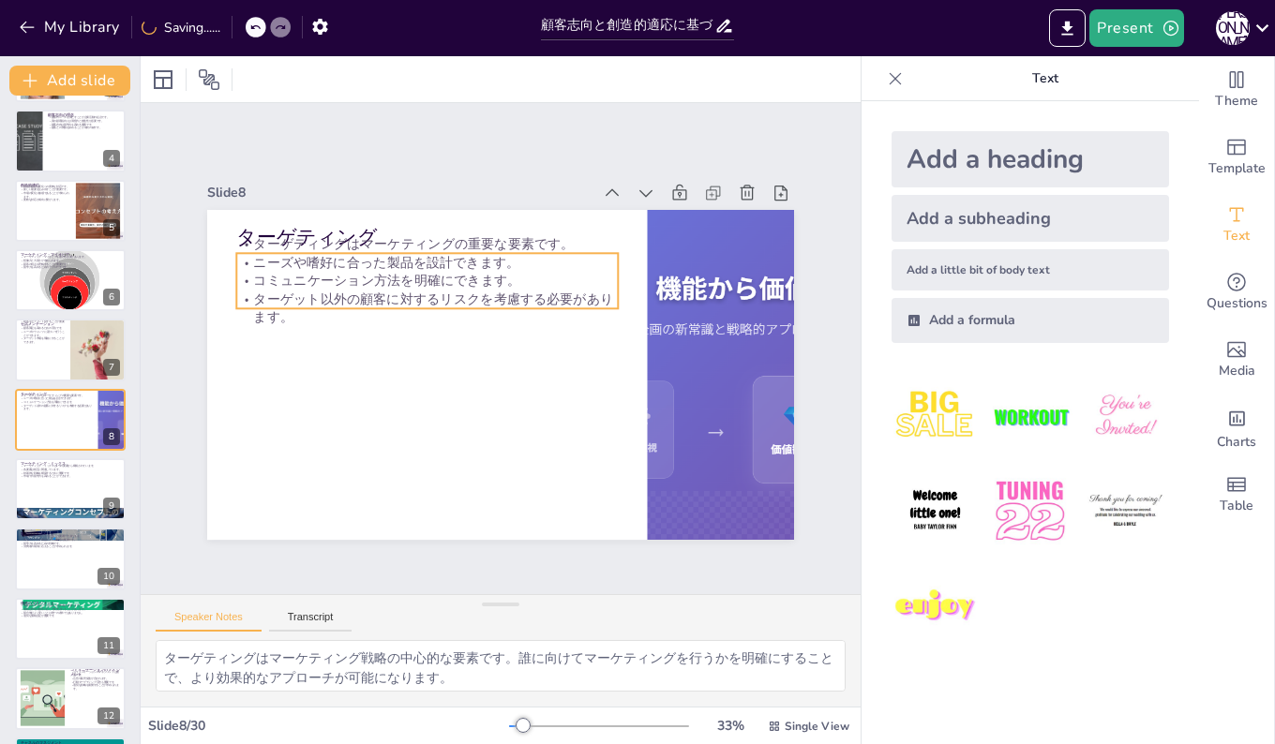
checkbox input "true"
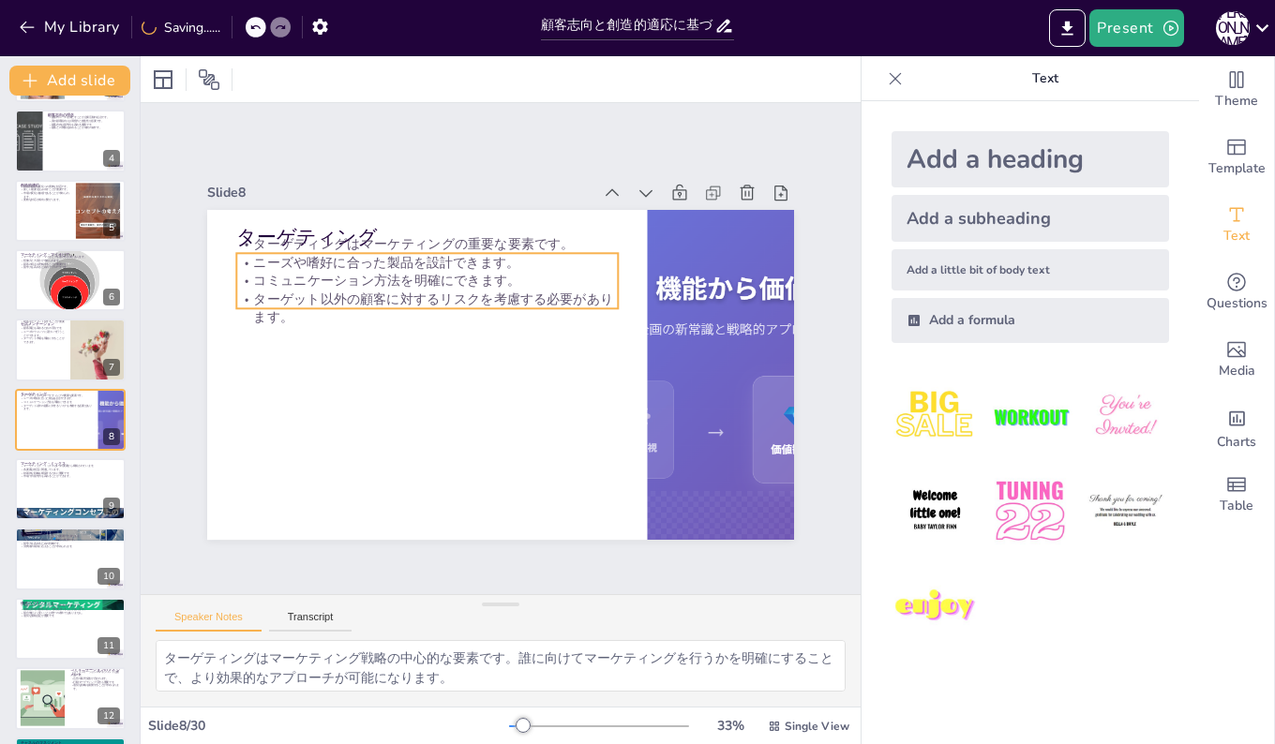
checkbox input "true"
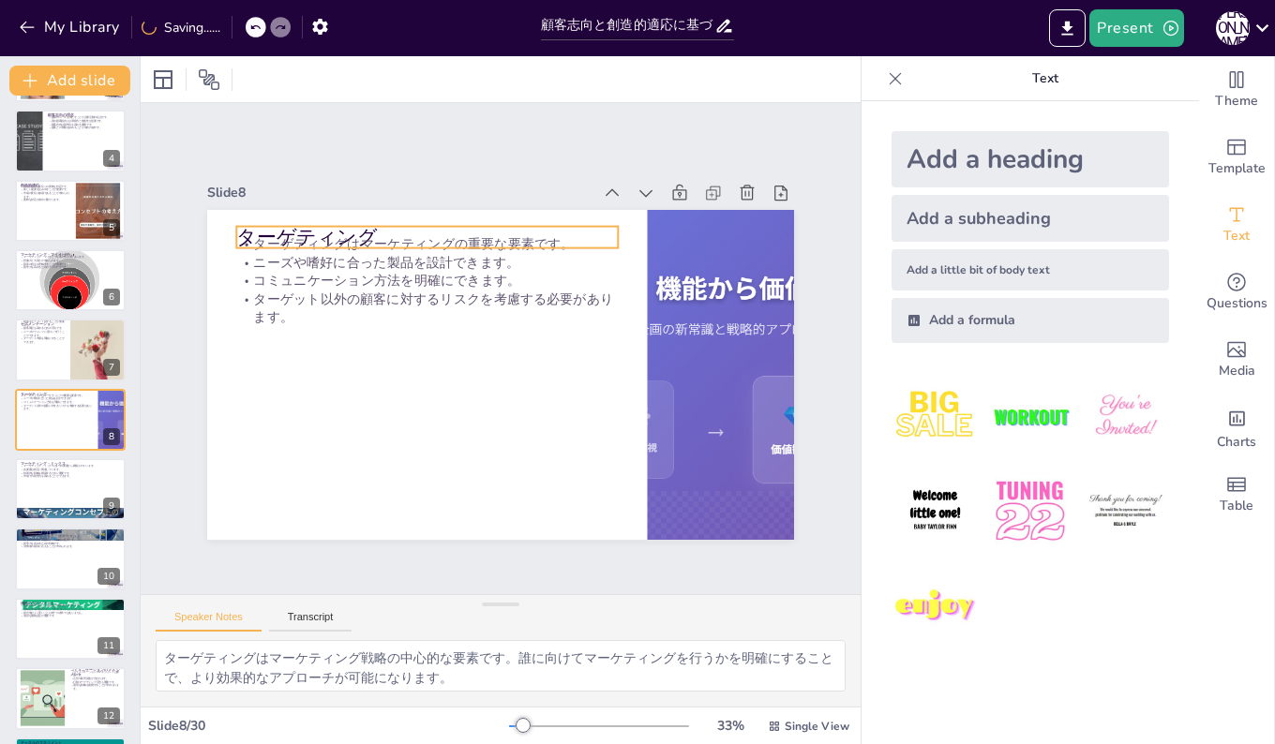
checkbox input "true"
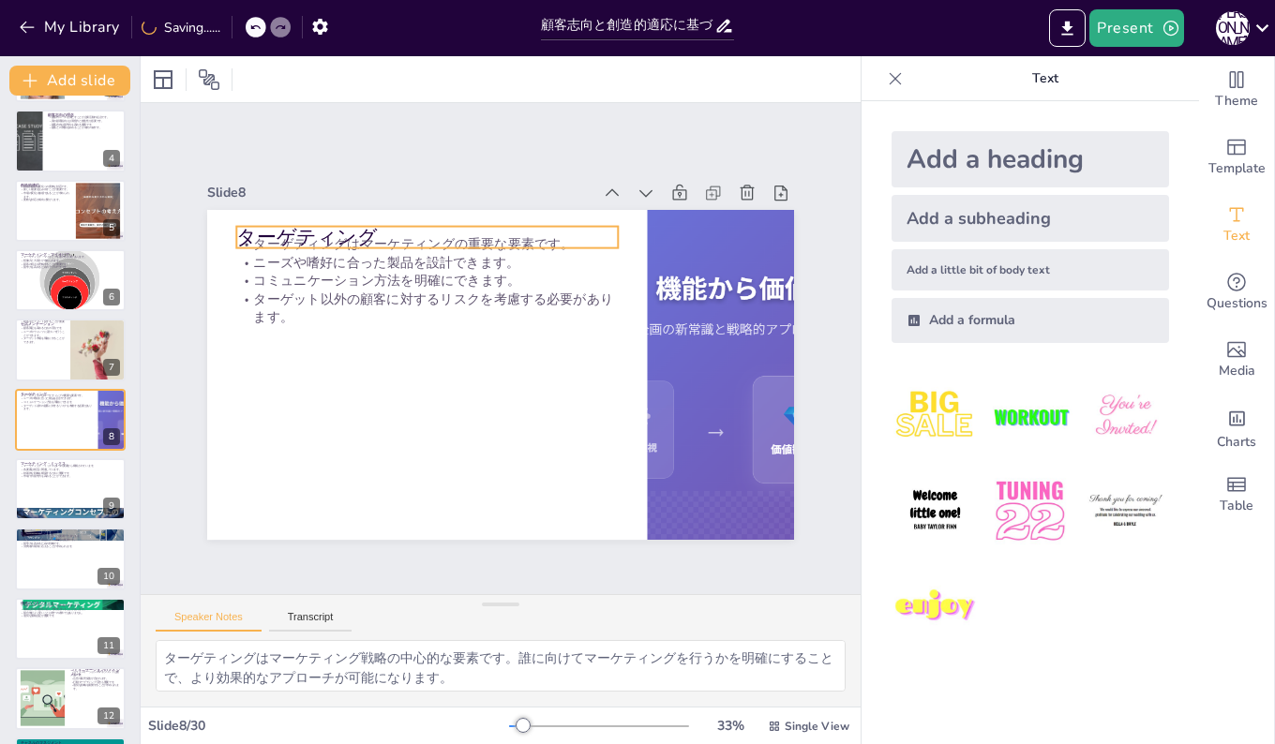
checkbox input "true"
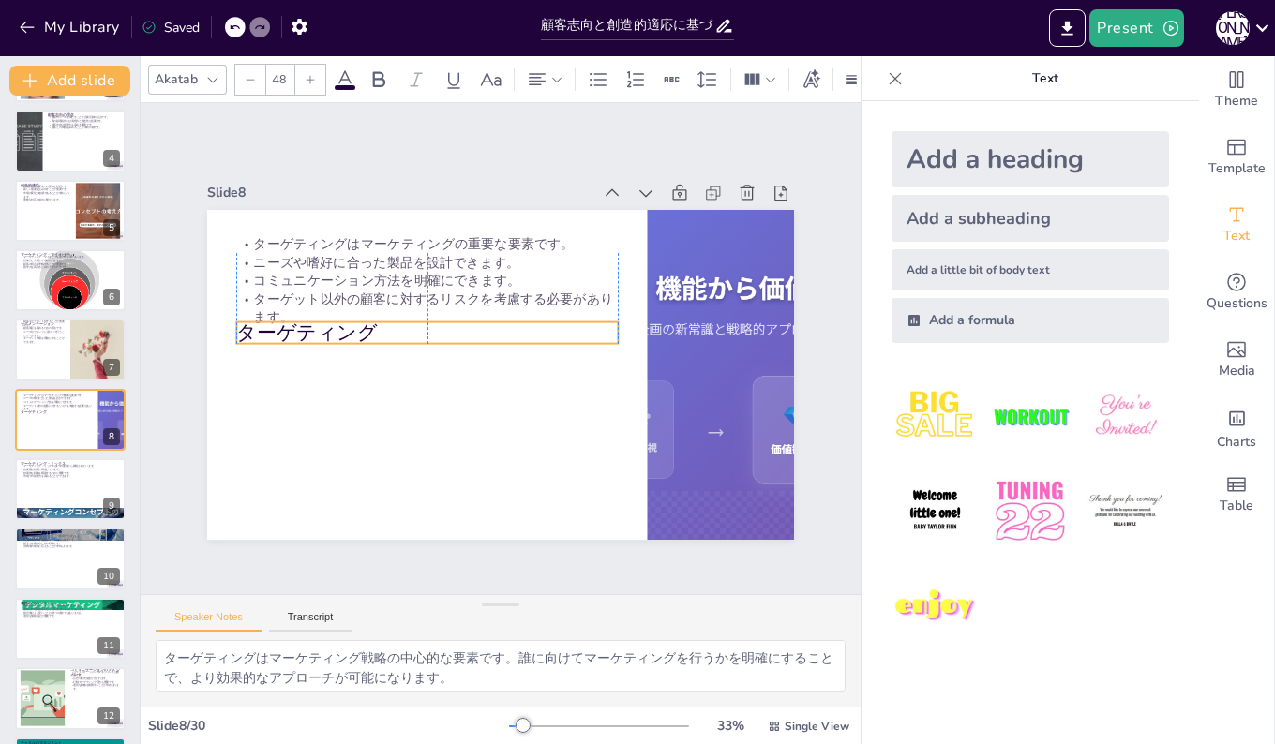
checkbox input "true"
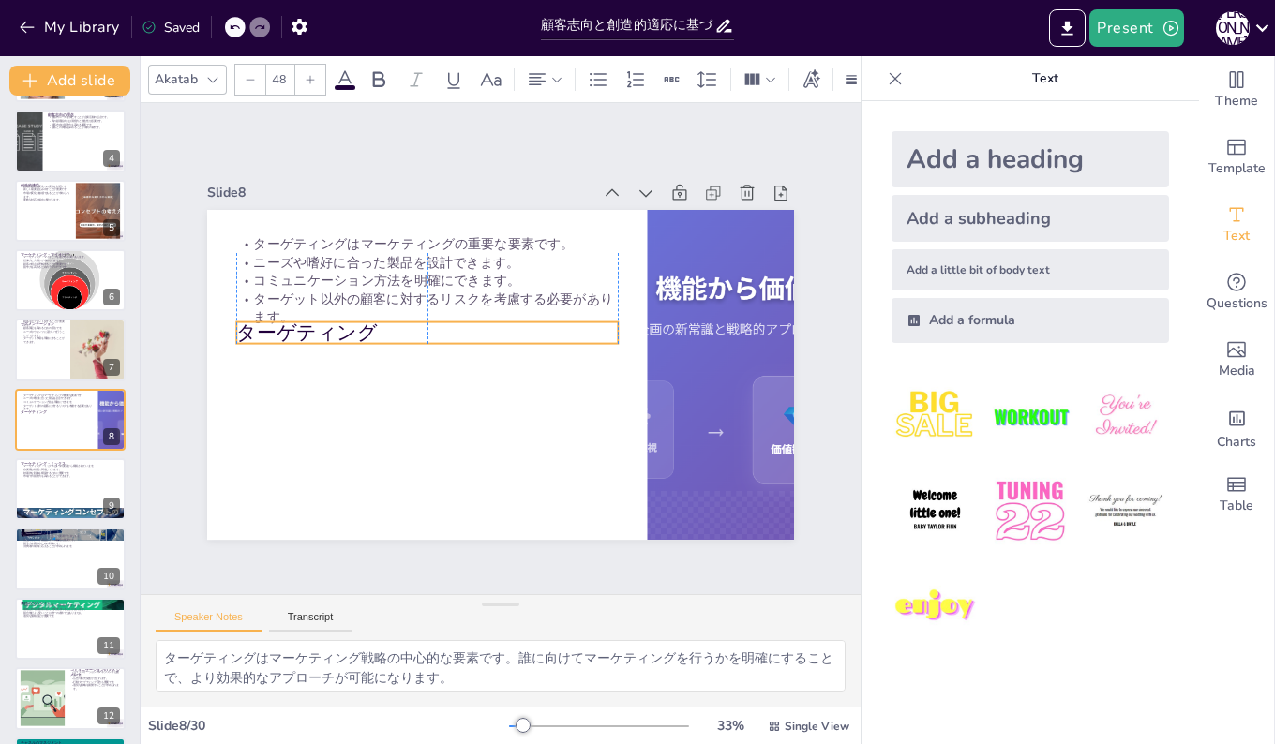
checkbox input "true"
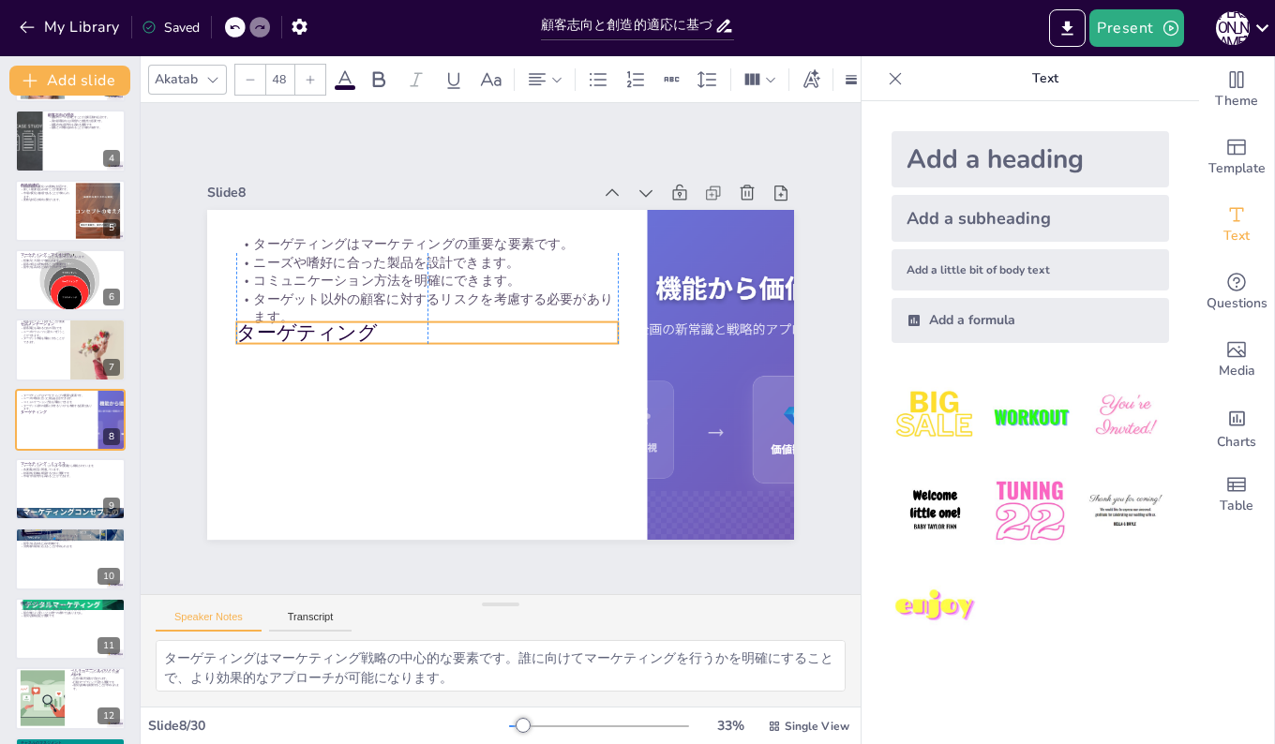
checkbox input "true"
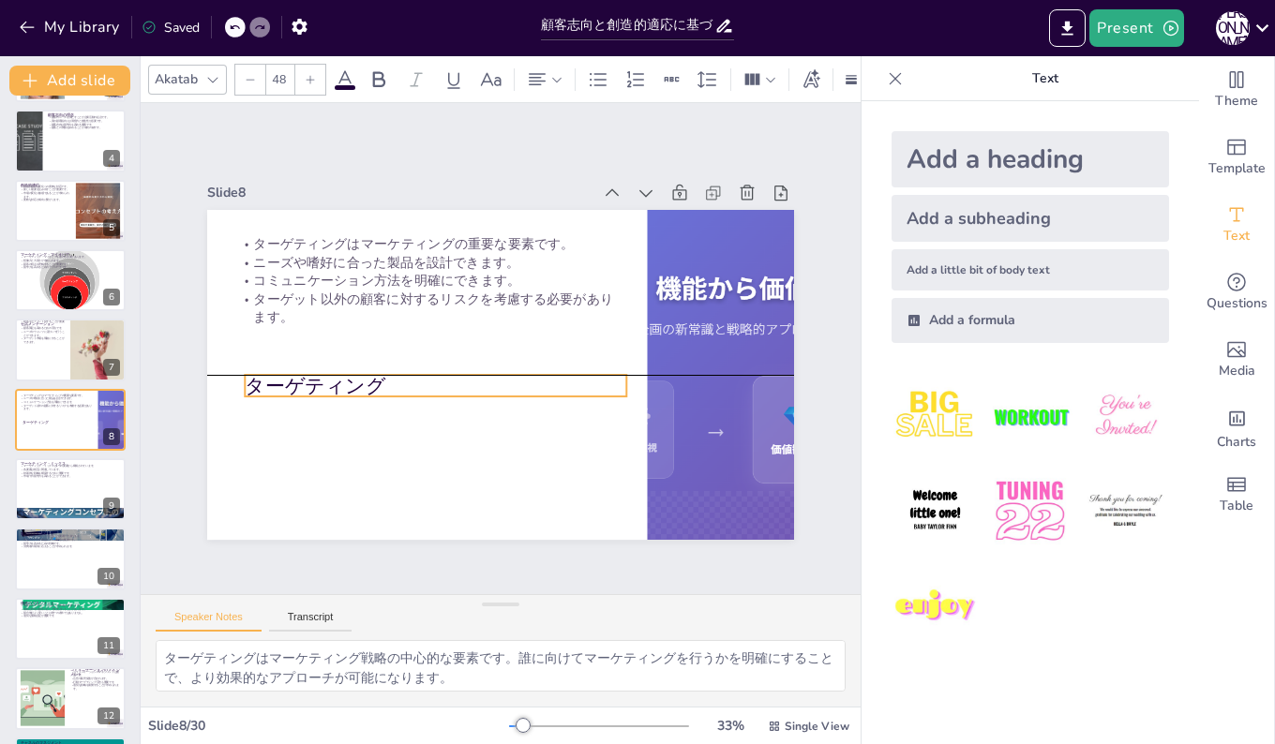
checkbox input "true"
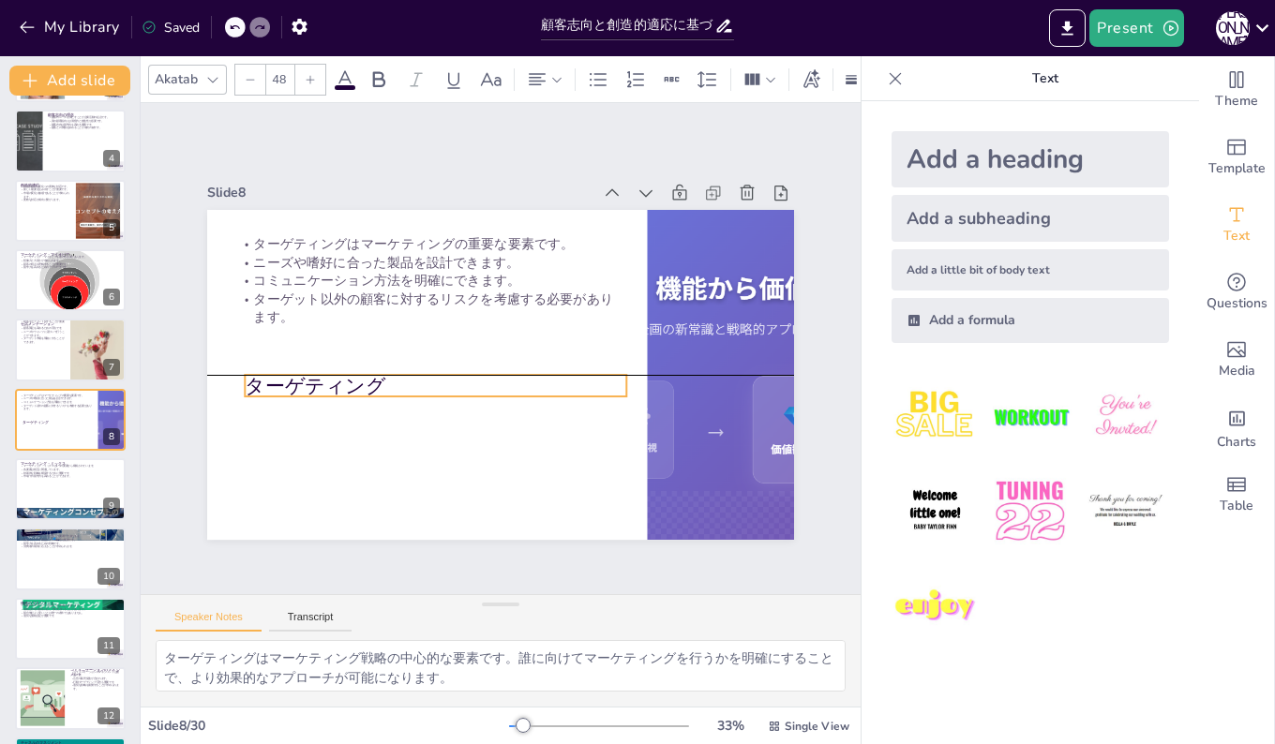
checkbox input "true"
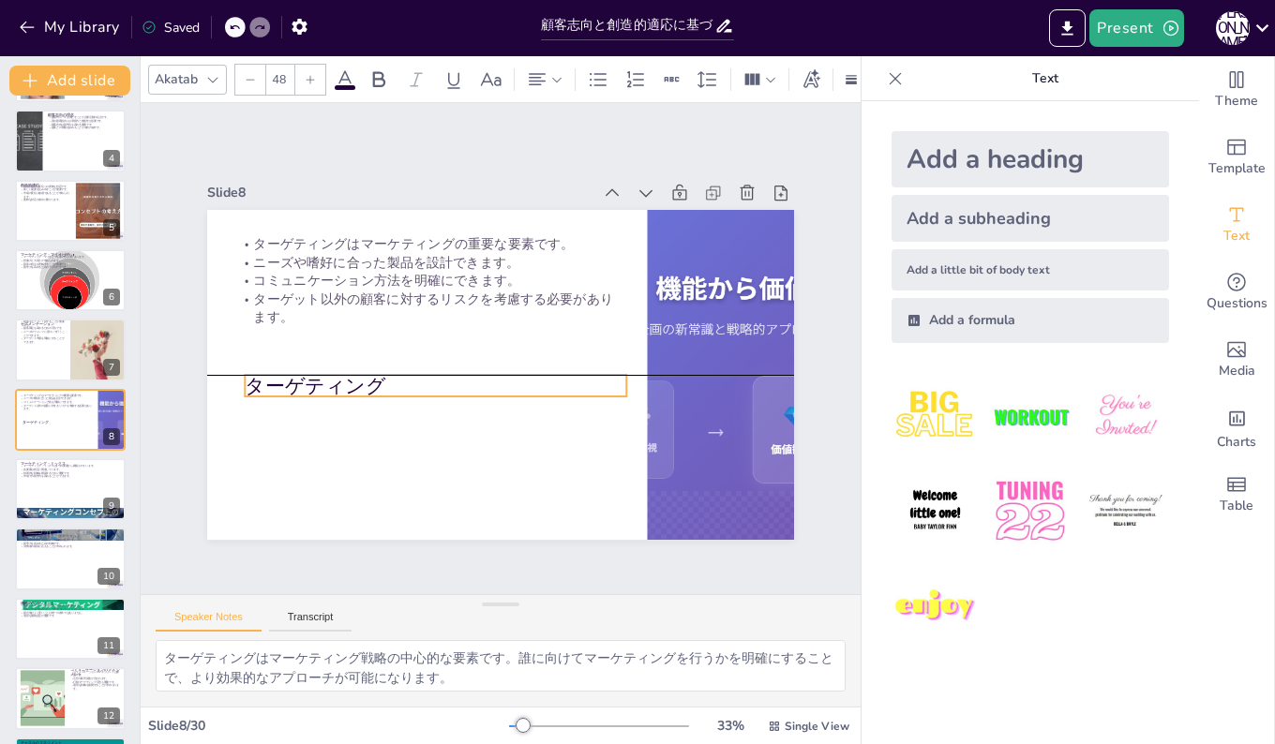
checkbox input "true"
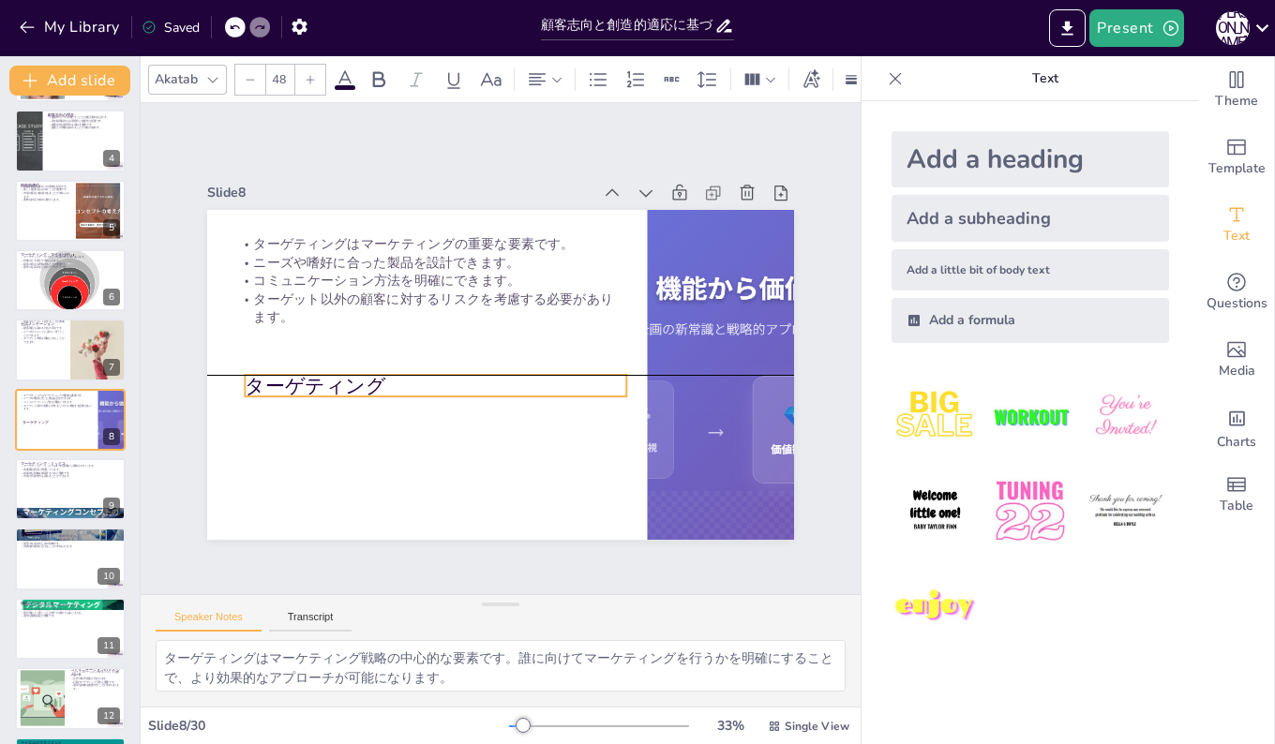
checkbox input "true"
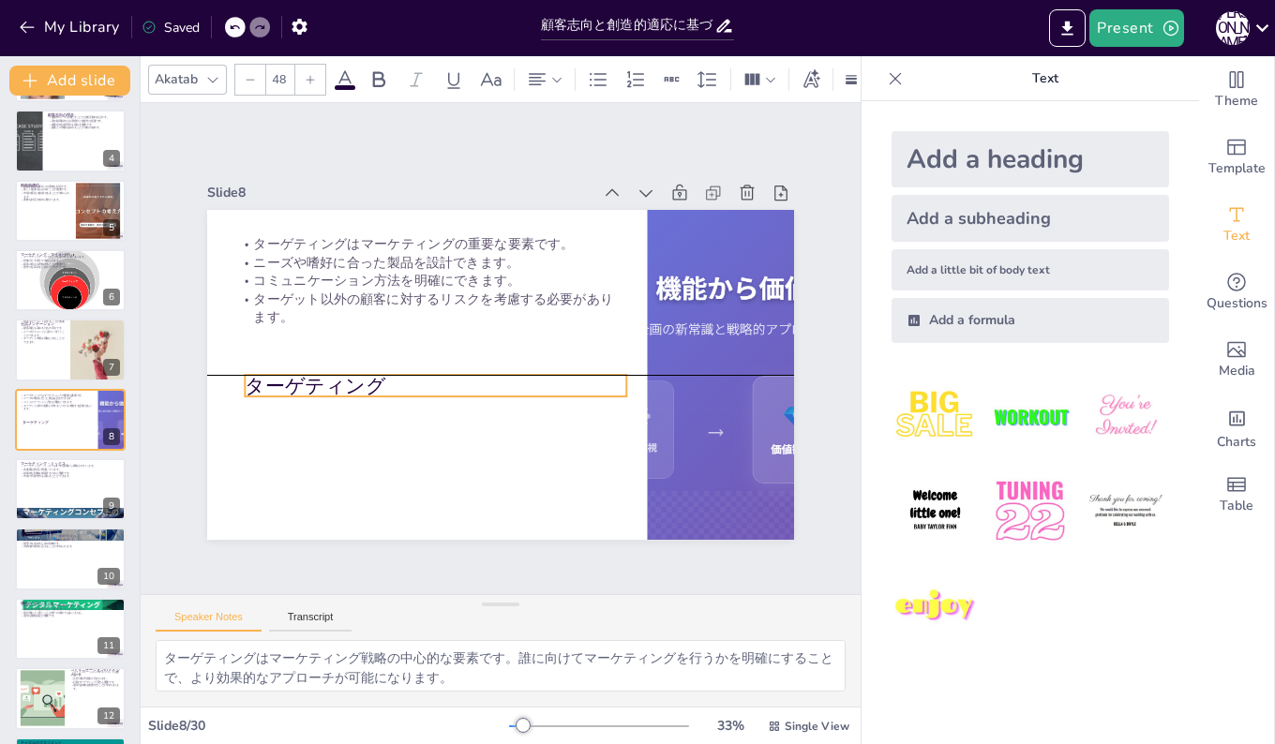
checkbox input "true"
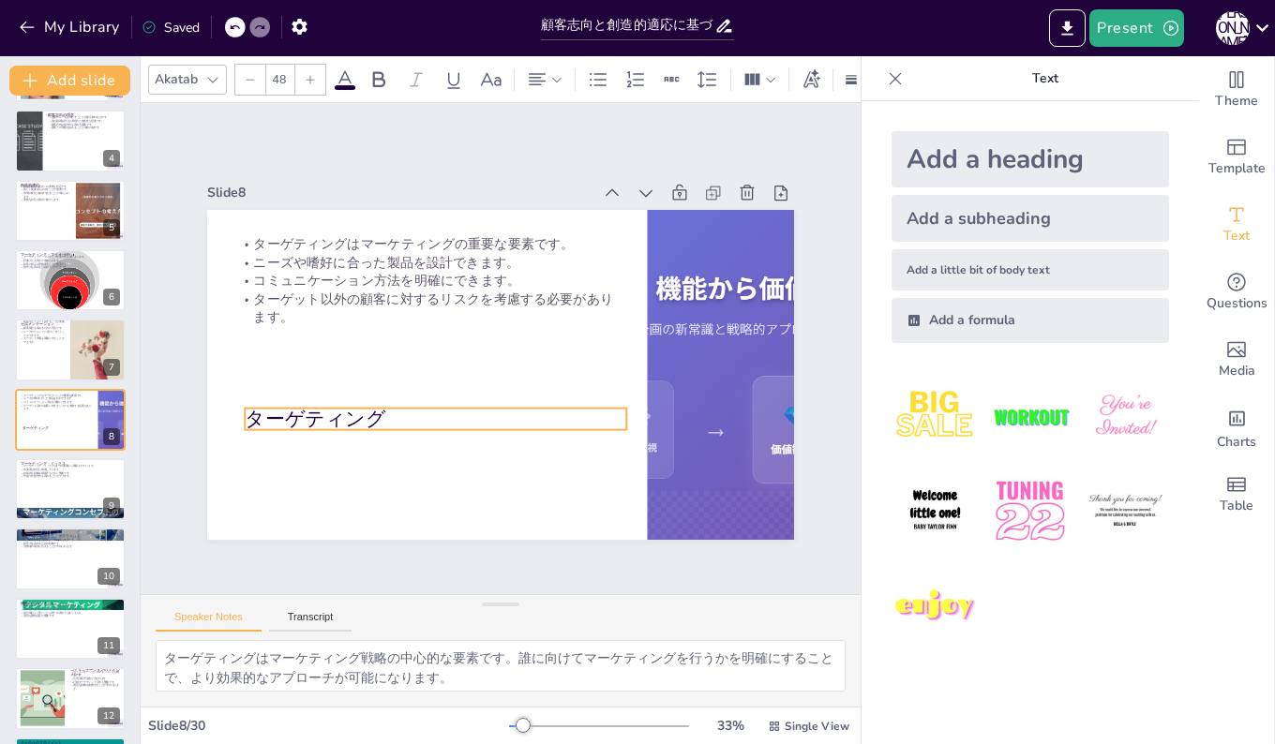
checkbox input "true"
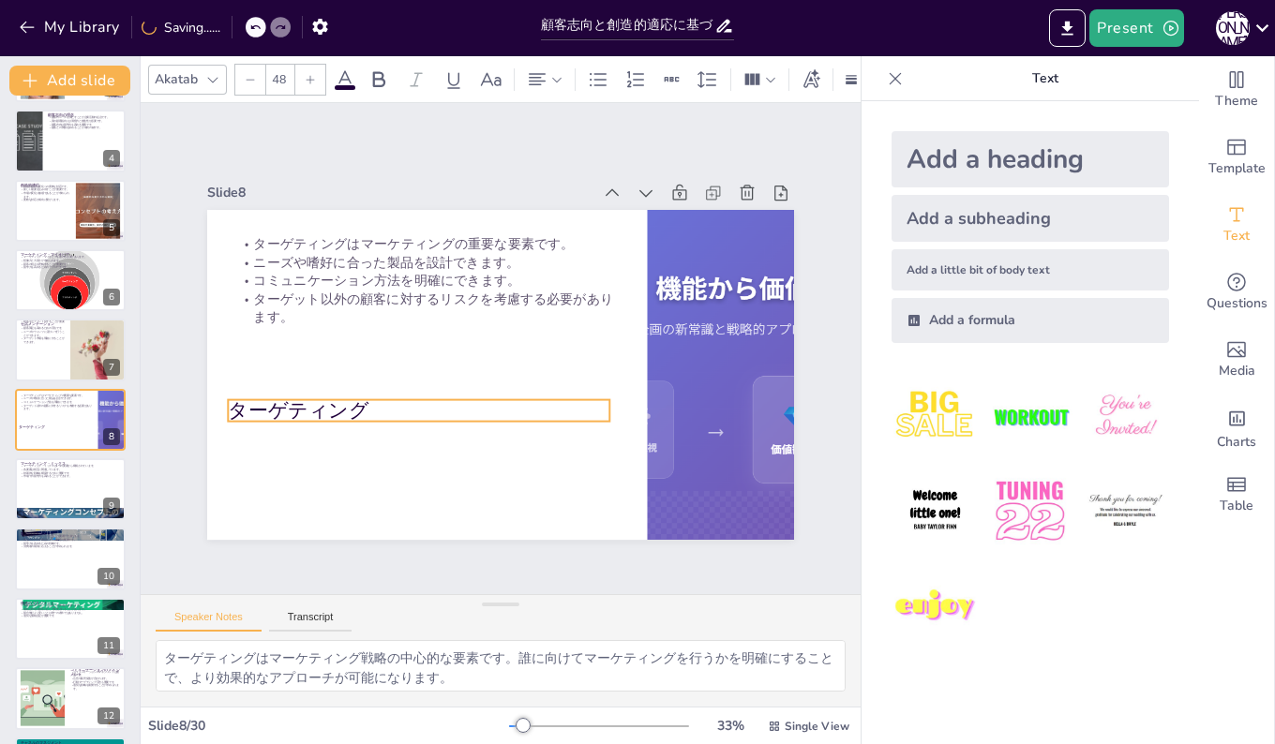
drag, startPoint x: 270, startPoint y: 225, endPoint x: 262, endPoint y: 398, distance: 173.6
click at [262, 398] on p "ターゲティング" at bounding box center [412, 401] width 382 height 67
click at [43, 486] on div at bounding box center [70, 489] width 112 height 64
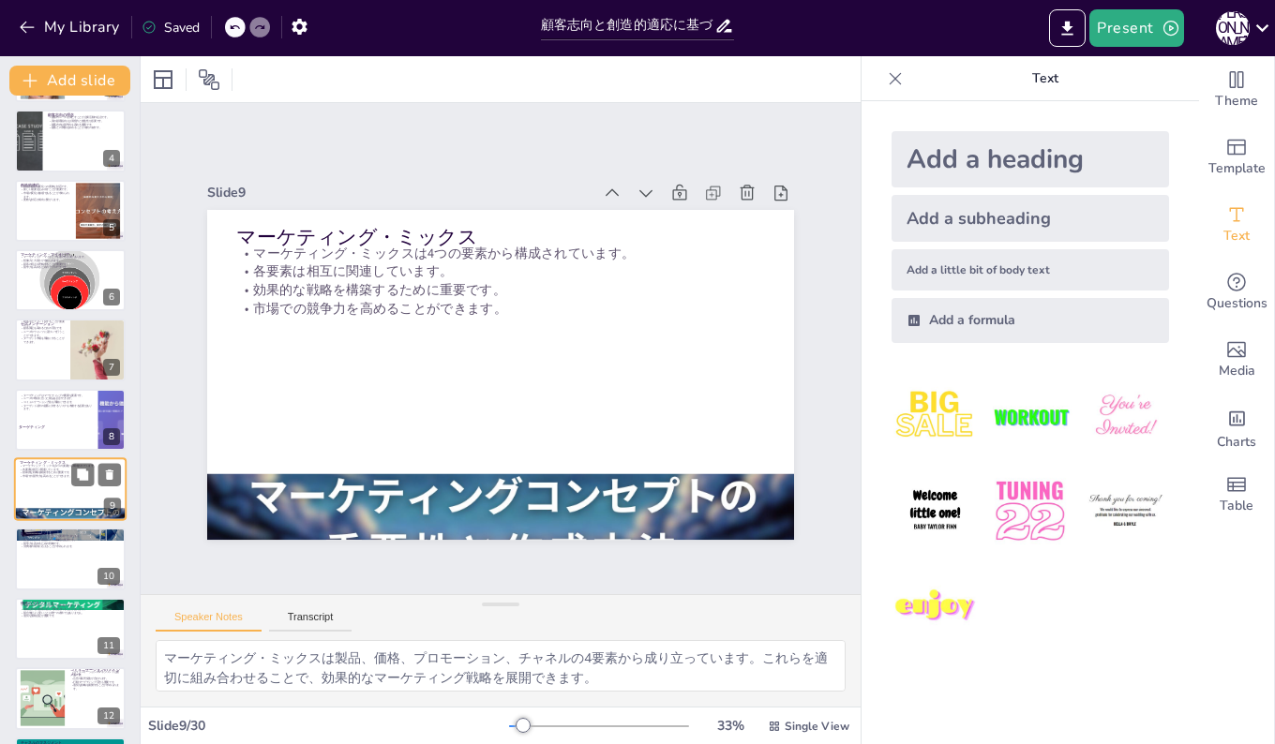
scroll to position [279, 0]
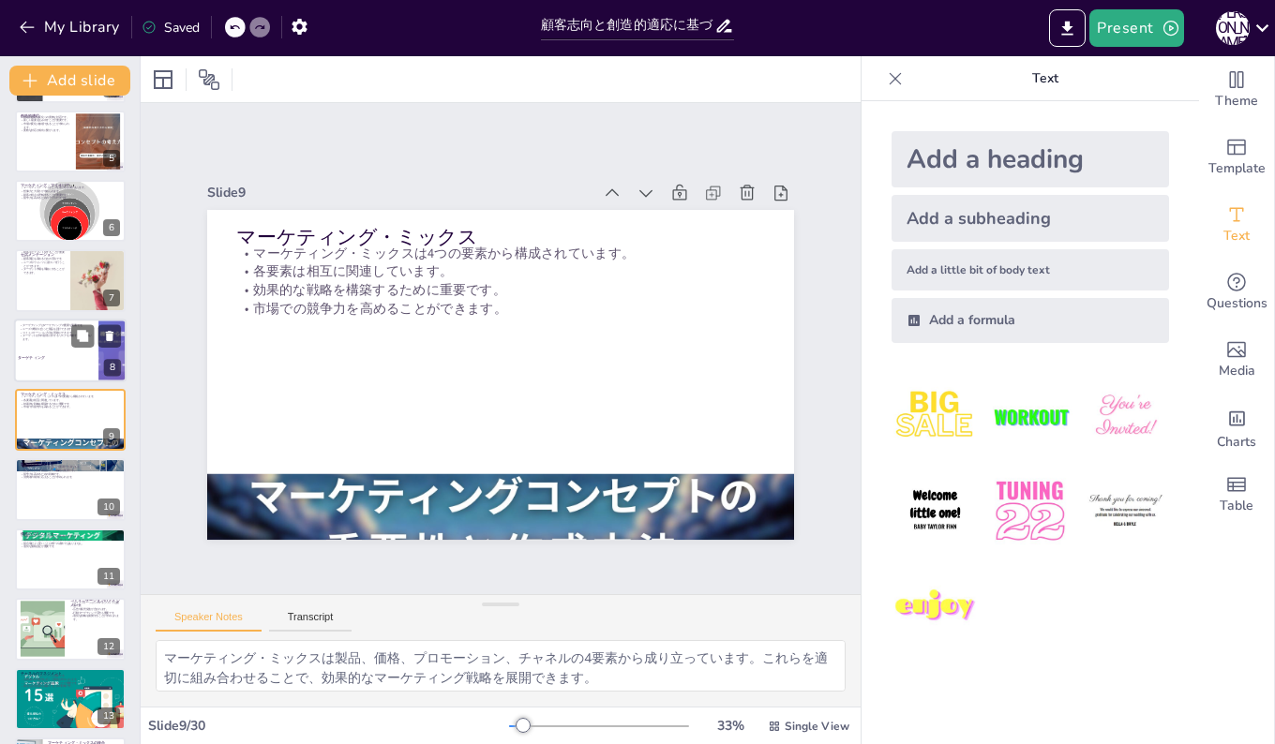
click at [28, 343] on div at bounding box center [70, 351] width 112 height 64
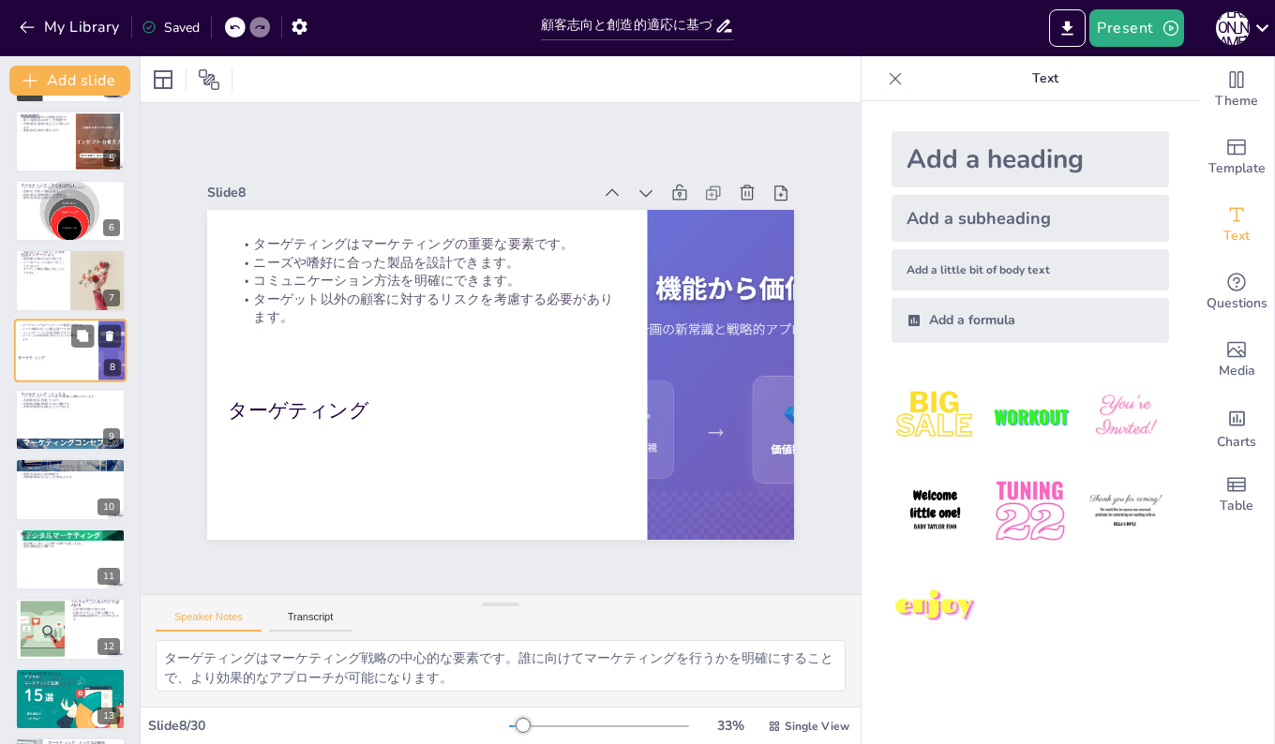
scroll to position [210, 0]
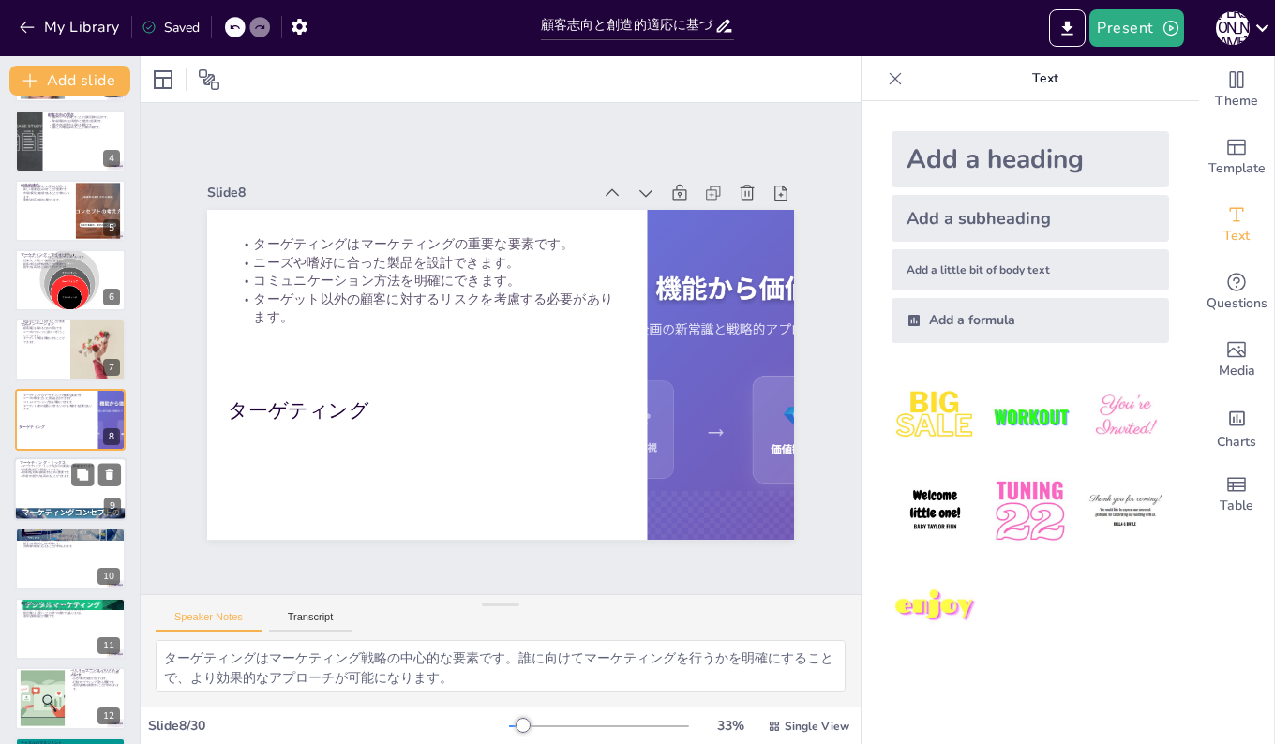
click at [35, 488] on div at bounding box center [70, 489] width 112 height 64
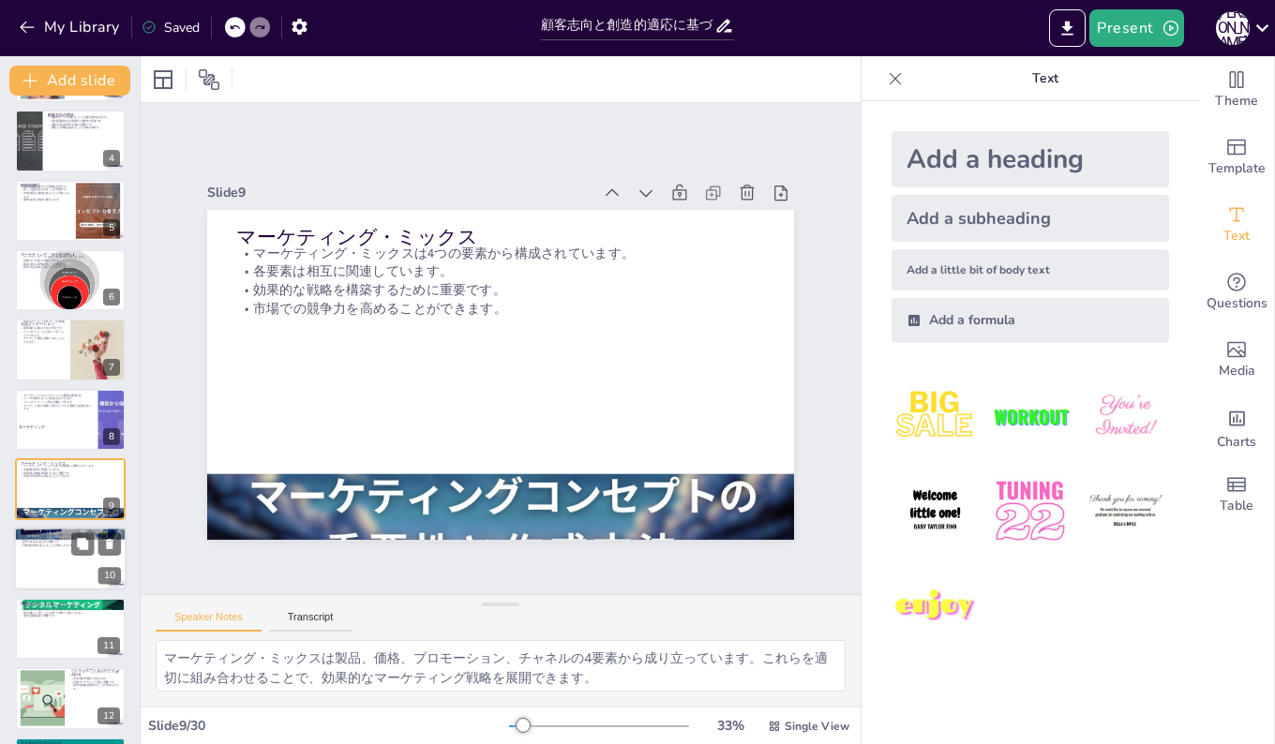
scroll to position [279, 0]
